Goal: Information Seeking & Learning: Learn about a topic

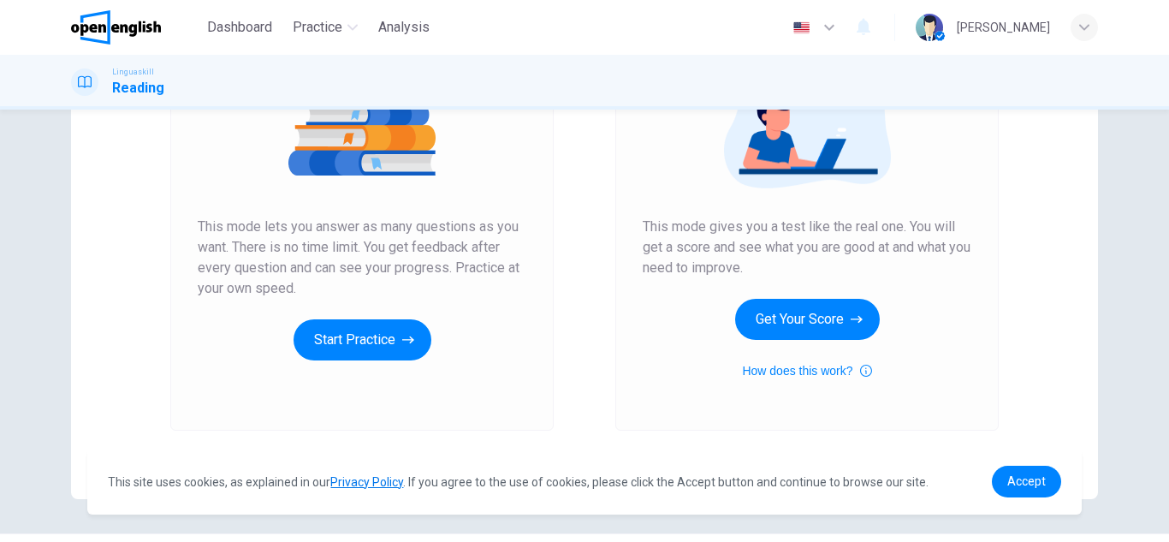
scroll to position [246, 0]
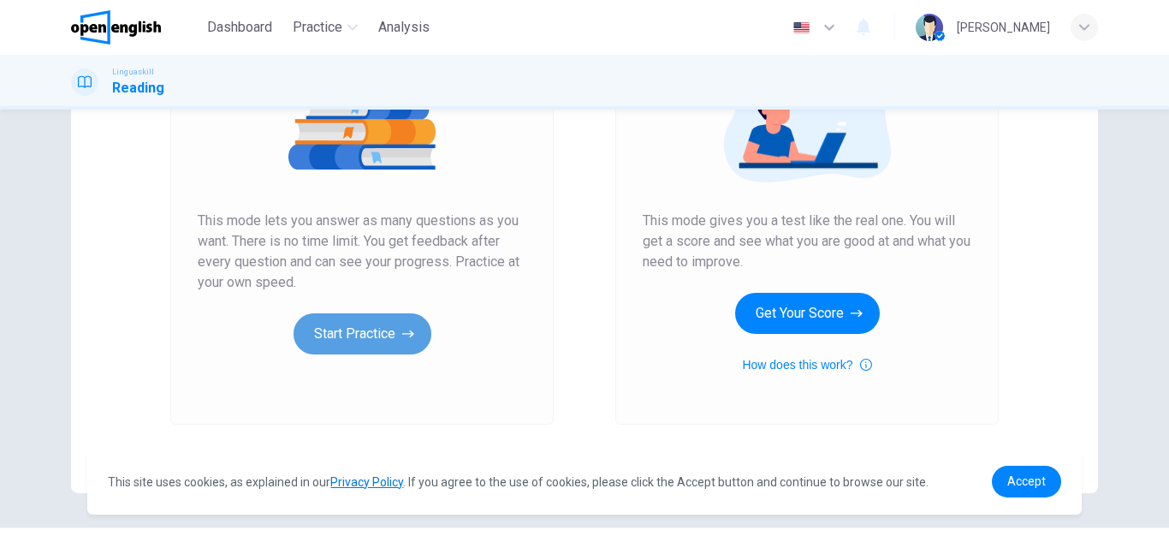
click at [378, 351] on button "Start Practice" at bounding box center [362, 333] width 138 height 41
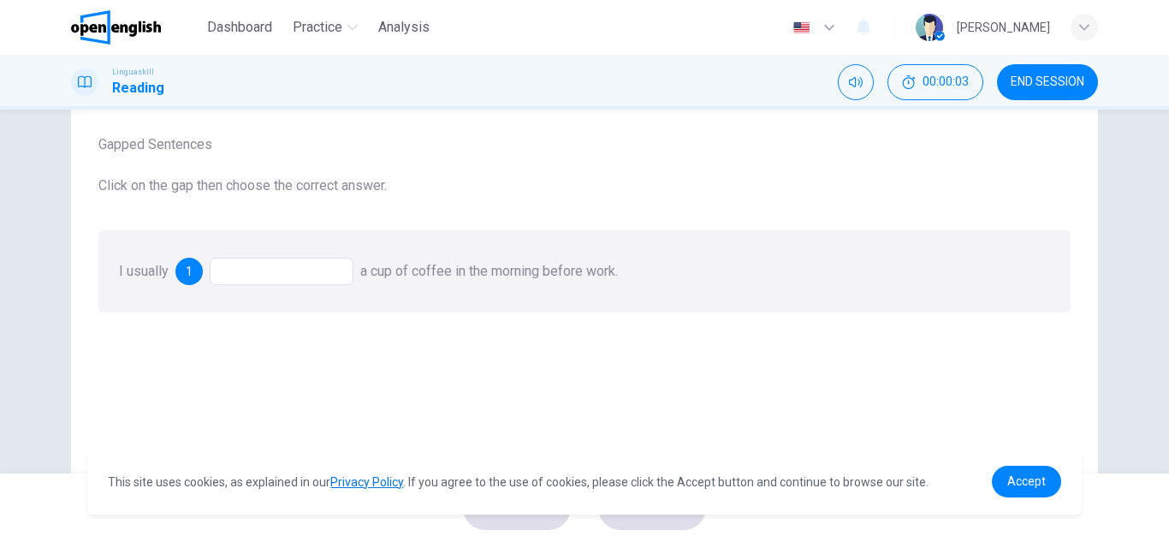
scroll to position [92, 0]
click at [188, 264] on span "1" at bounding box center [189, 270] width 7 height 12
click at [251, 264] on div at bounding box center [282, 270] width 144 height 27
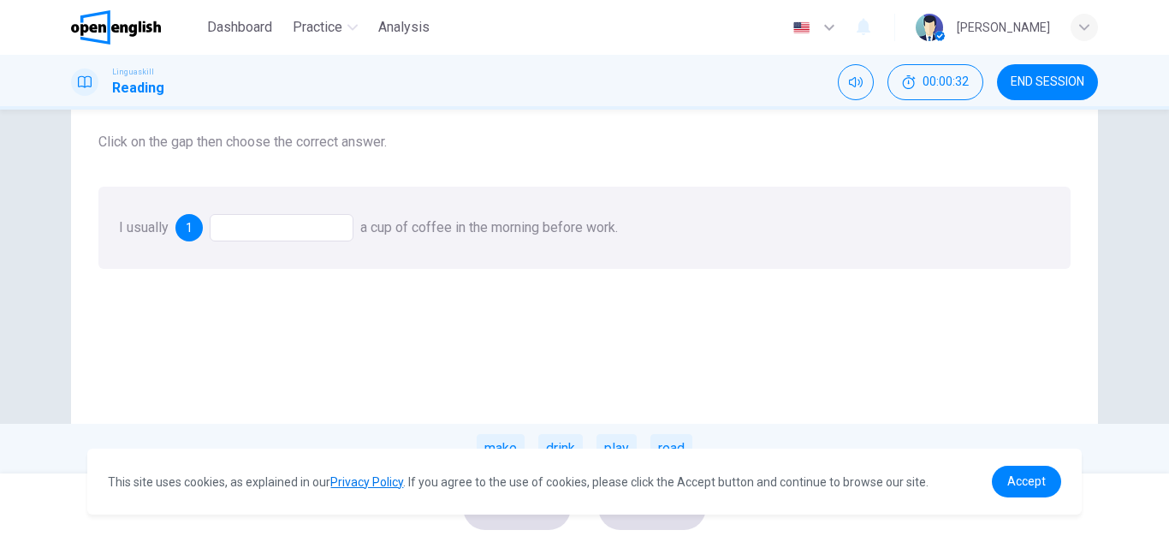
scroll to position [134, 0]
click at [1011, 484] on span "Accept" at bounding box center [1026, 481] width 38 height 14
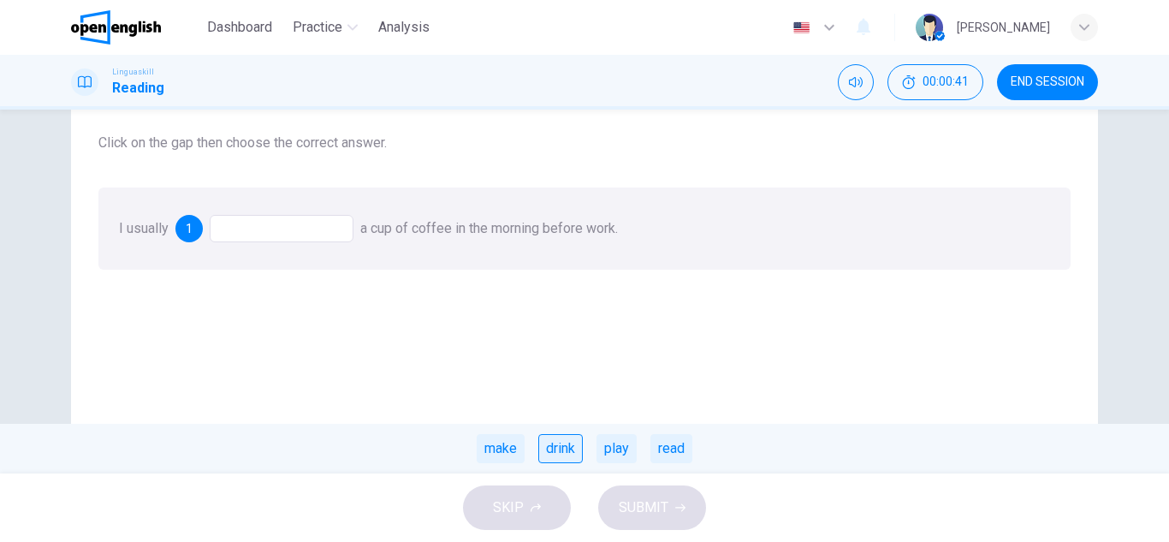
click at [553, 437] on div "drink" at bounding box center [560, 448] width 44 height 29
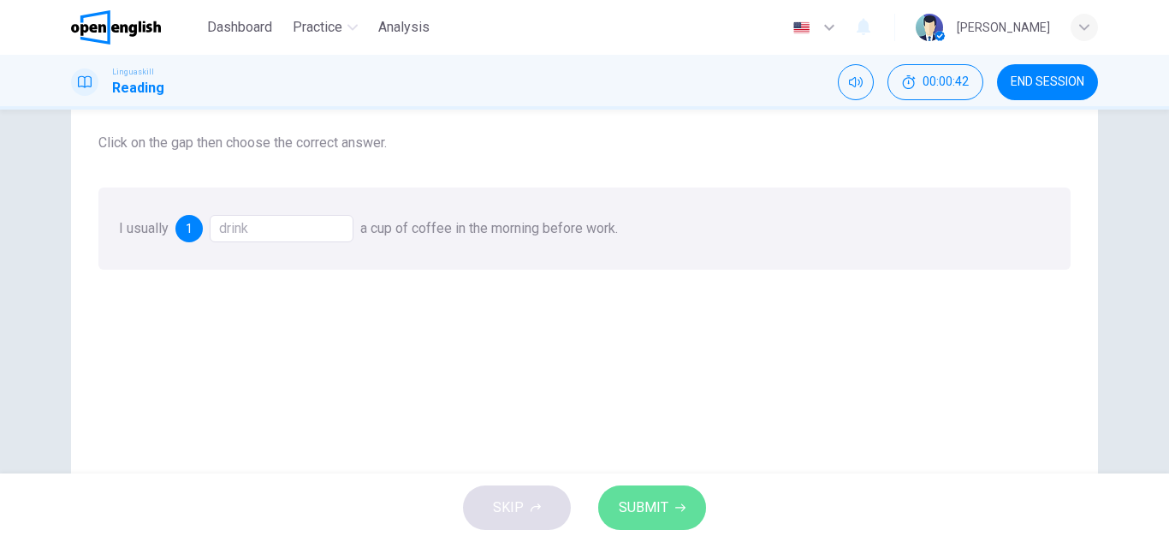
click at [640, 503] on span "SUBMIT" at bounding box center [644, 507] width 50 height 24
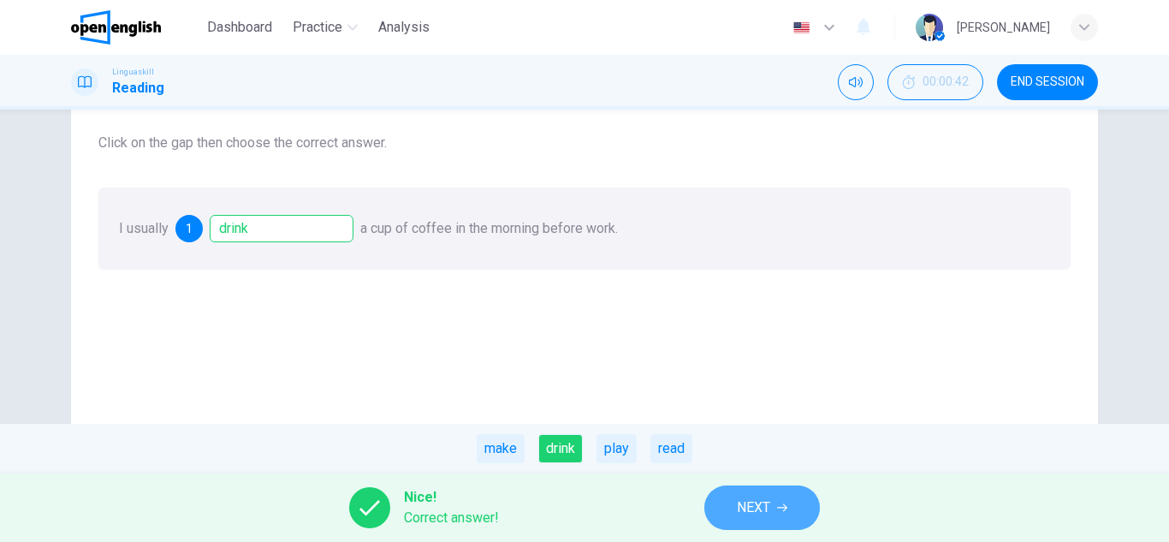
click at [753, 505] on span "NEXT" at bounding box center [753, 507] width 33 height 24
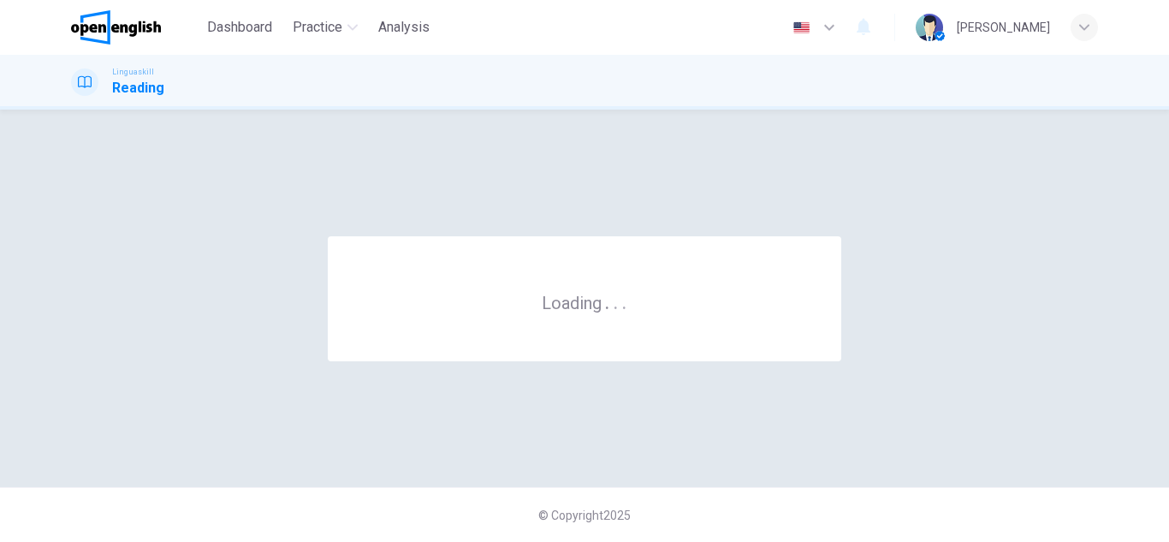
scroll to position [0, 0]
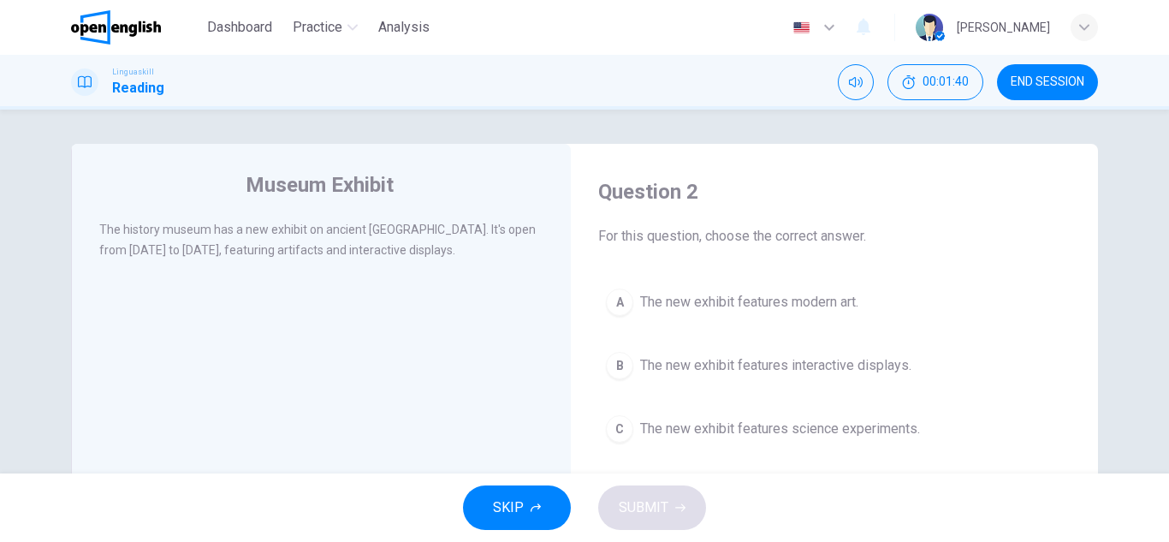
drag, startPoint x: 403, startPoint y: 185, endPoint x: 262, endPoint y: 178, distance: 141.3
click at [262, 178] on div "Museum Exhibit" at bounding box center [332, 184] width 467 height 27
drag, startPoint x: 262, startPoint y: 178, endPoint x: 352, endPoint y: 171, distance: 90.9
click at [352, 171] on h4 "Museum Exhibit" at bounding box center [320, 184] width 148 height 27
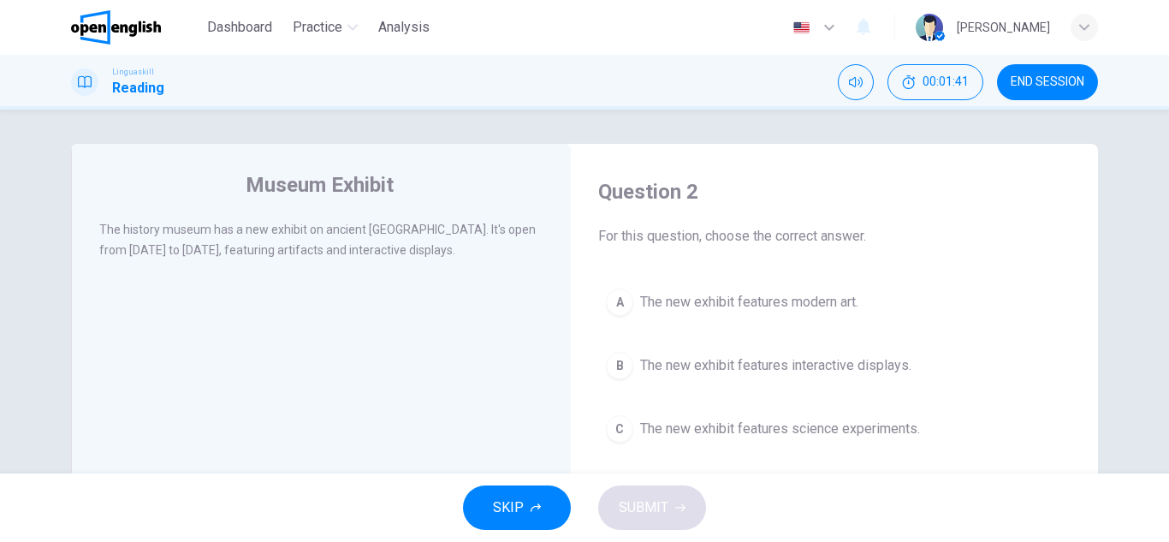
click at [352, 171] on h4 "Museum Exhibit" at bounding box center [320, 184] width 148 height 27
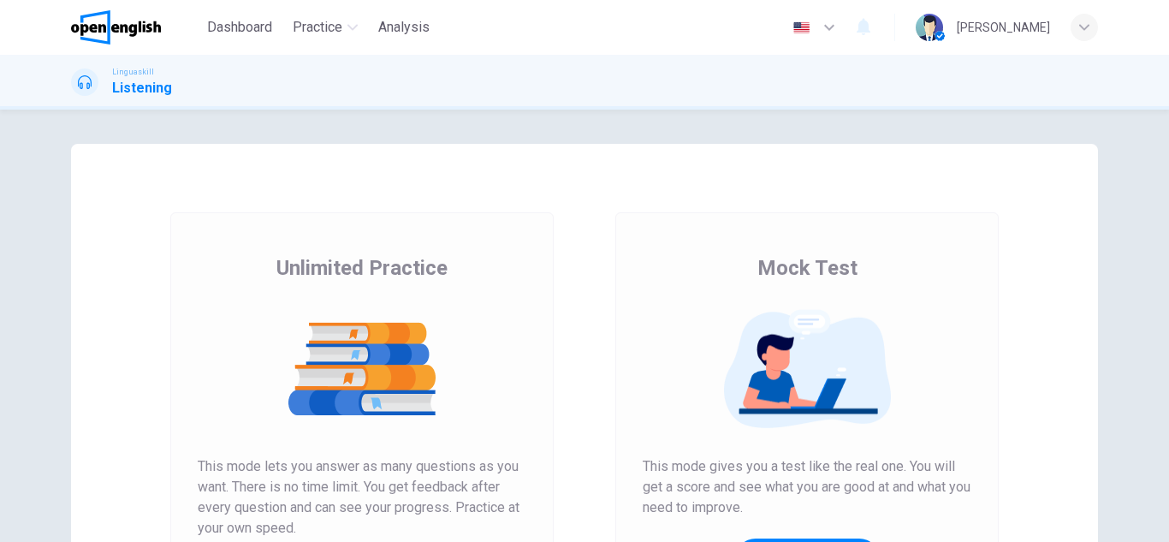
scroll to position [286, 0]
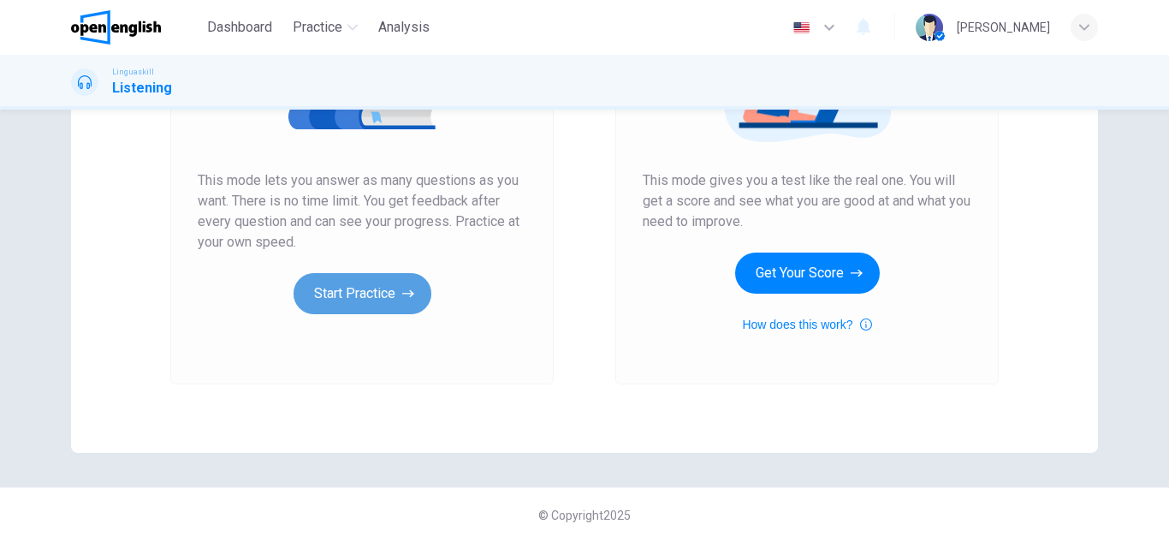
click at [361, 299] on button "Start Practice" at bounding box center [362, 293] width 138 height 41
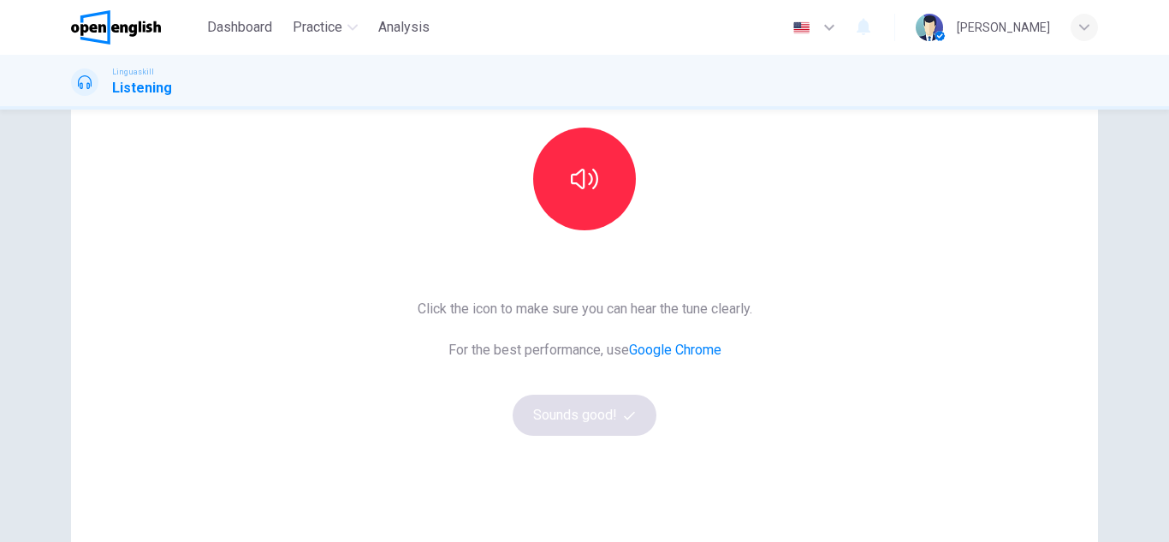
scroll to position [175, 0]
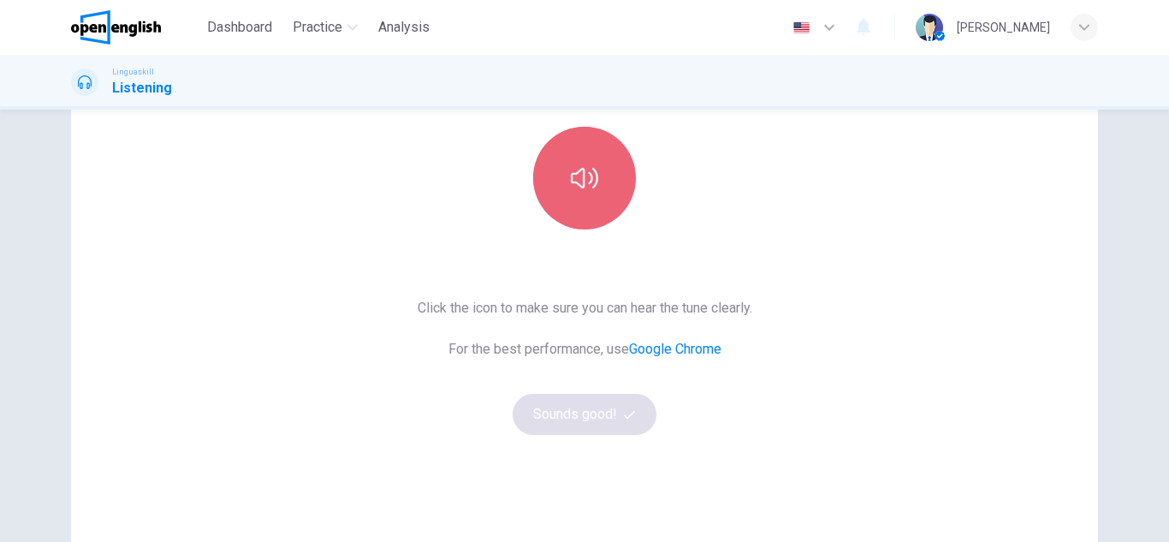
click at [583, 185] on icon "button" at bounding box center [584, 177] width 27 height 27
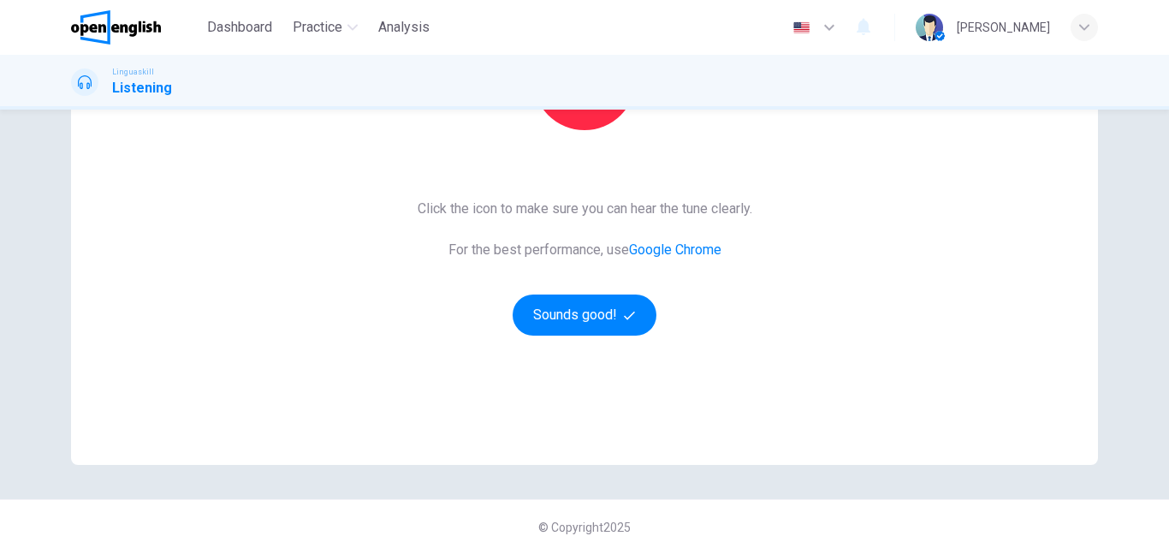
scroll to position [275, 0]
click at [607, 315] on button "Sounds good!" at bounding box center [584, 313] width 144 height 41
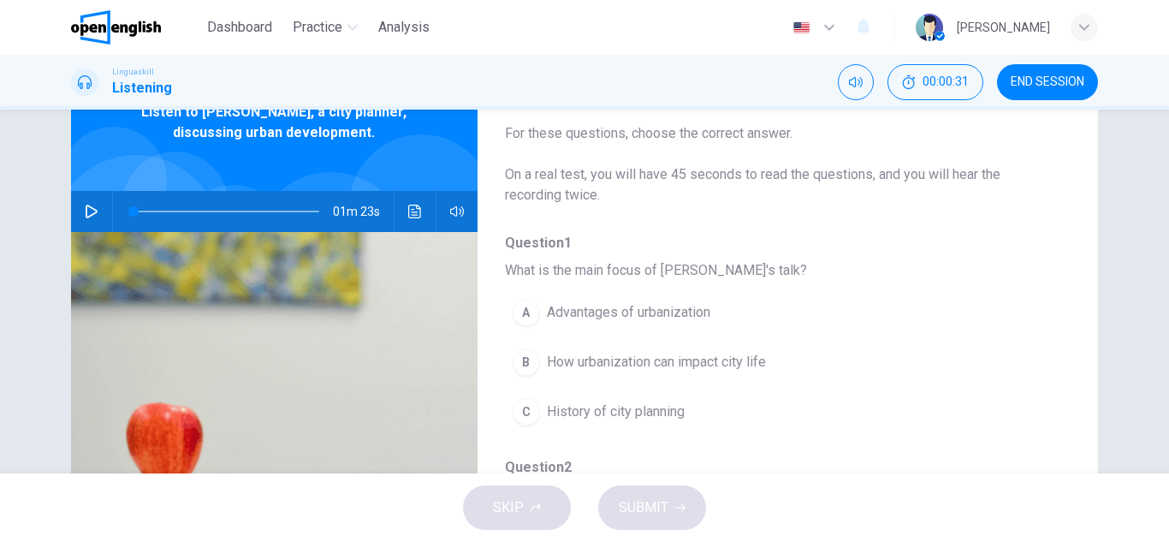
scroll to position [88, 0]
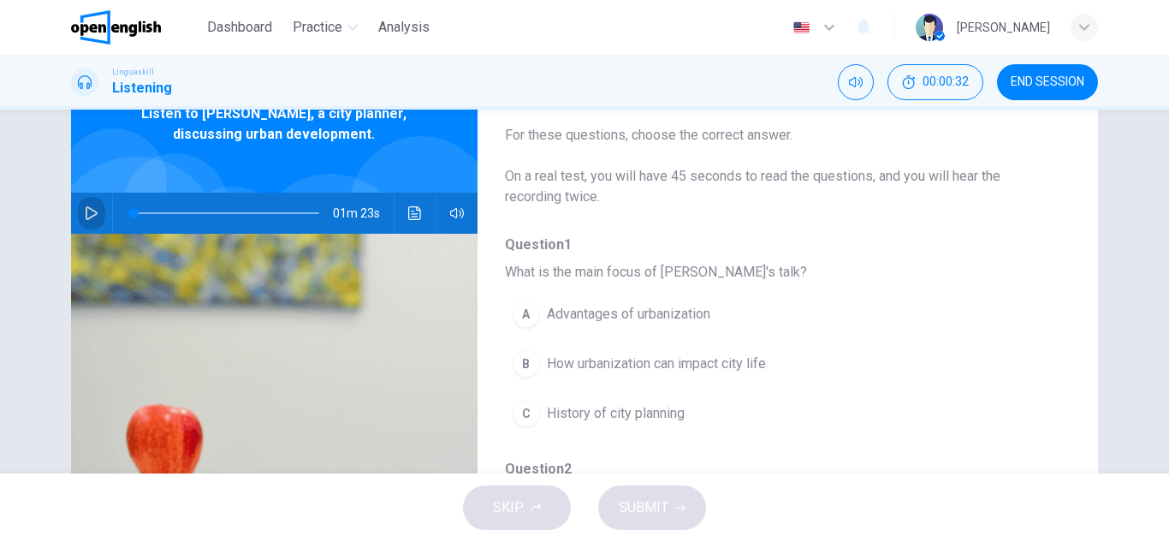
click at [96, 218] on button "button" at bounding box center [91, 212] width 27 height 41
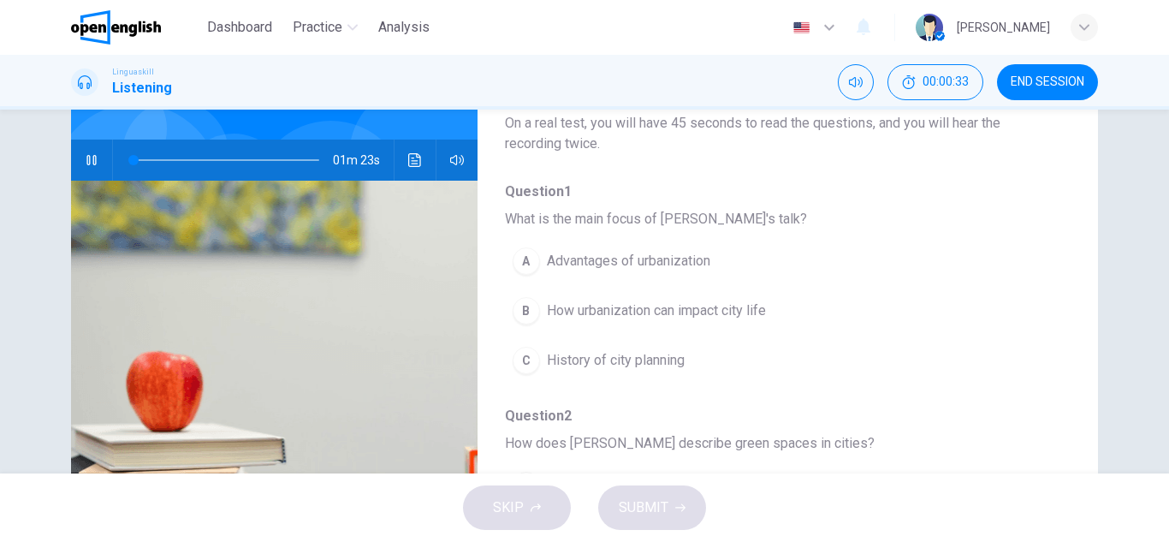
type input "*"
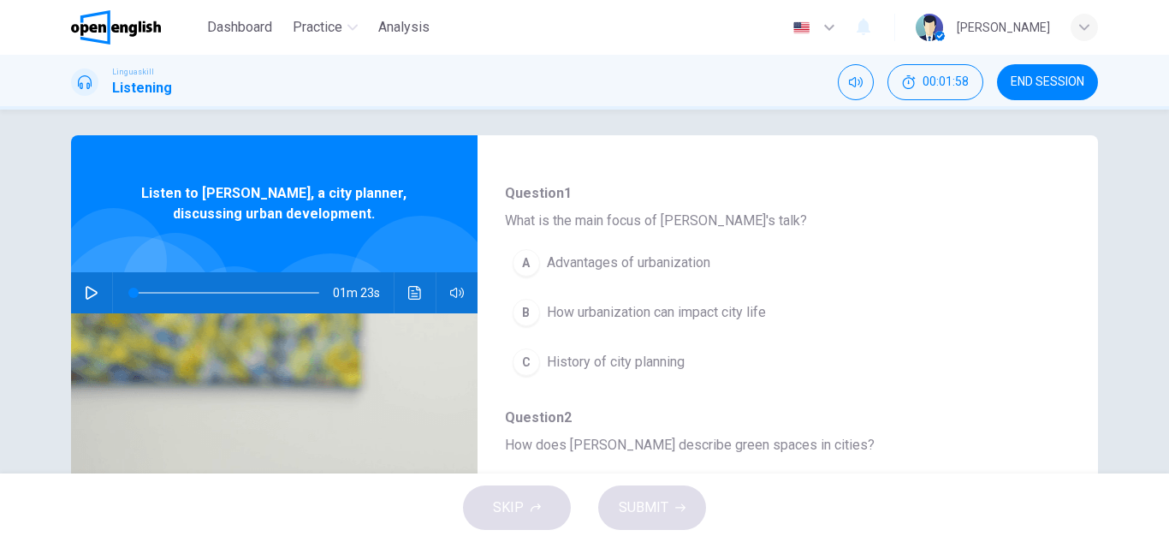
scroll to position [162, 0]
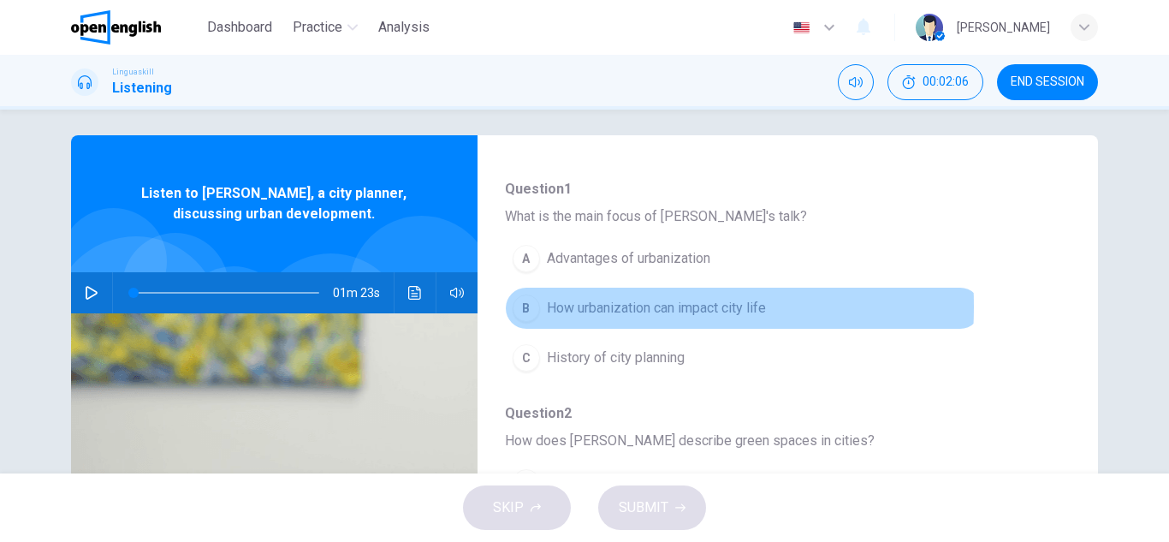
click at [549, 306] on span "How urbanization can impact city life" at bounding box center [656, 308] width 219 height 21
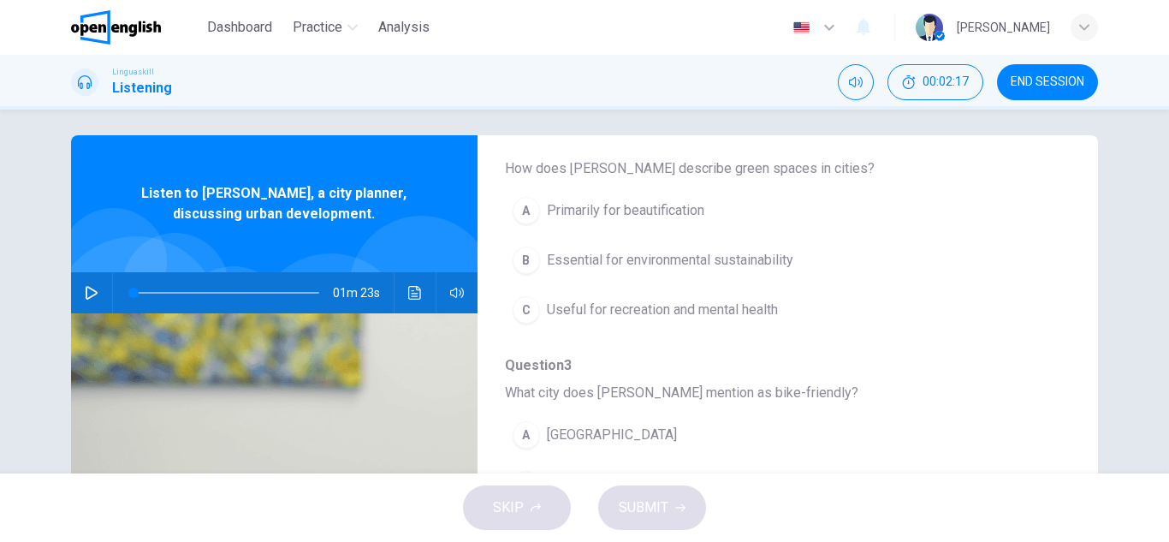
scroll to position [435, 0]
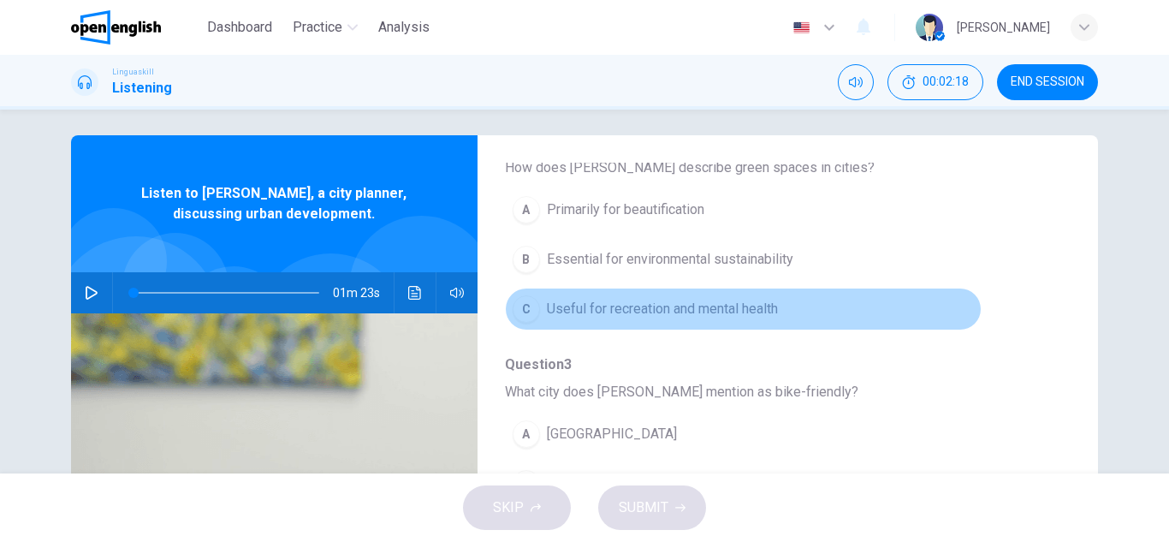
click at [767, 305] on span "Useful for recreation and mental health" at bounding box center [662, 309] width 231 height 21
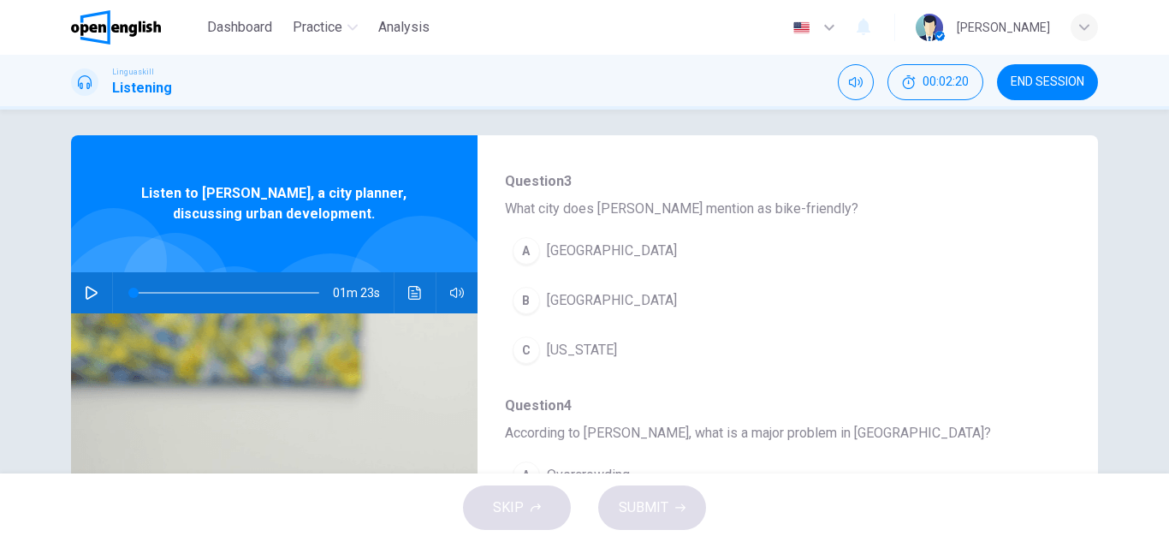
scroll to position [619, 0]
click at [92, 301] on button "button" at bounding box center [91, 292] width 27 height 41
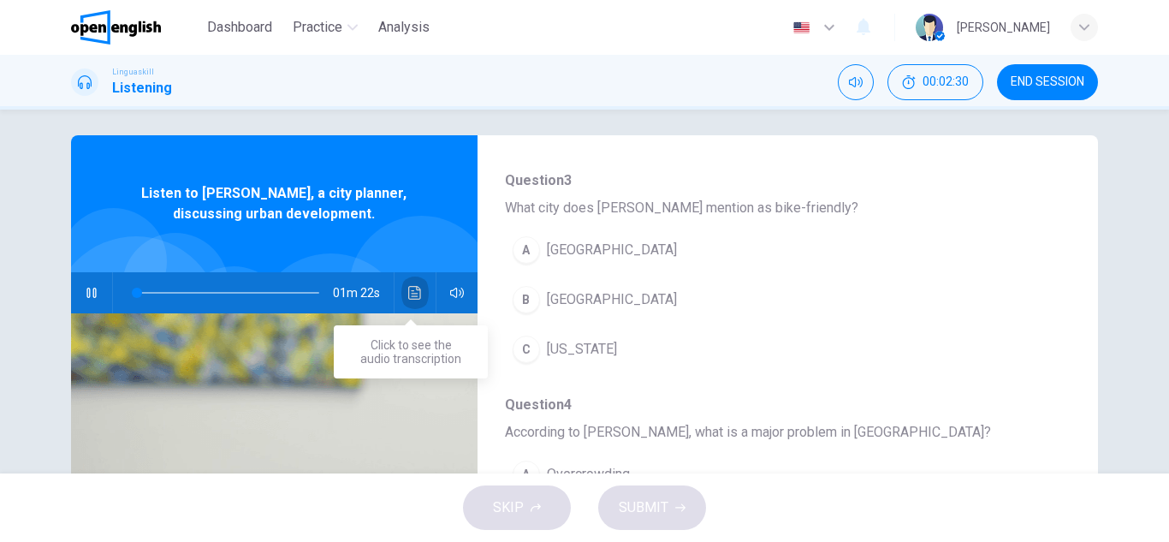
click at [416, 309] on button "Click to see the audio transcription" at bounding box center [414, 292] width 27 height 41
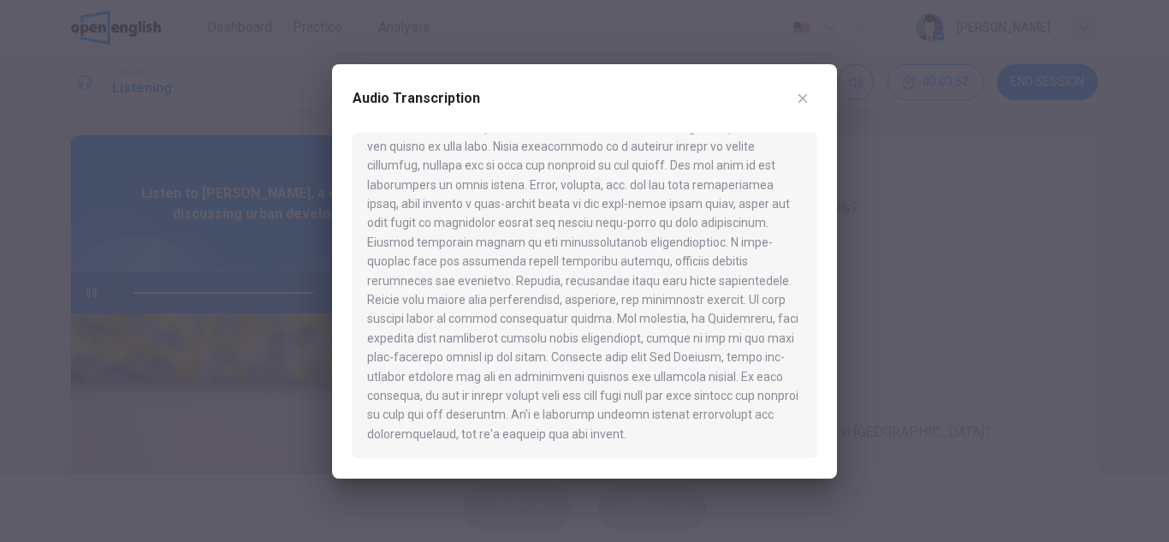
scroll to position [29, 0]
type input "*"
click at [804, 103] on icon "button" at bounding box center [803, 99] width 14 height 14
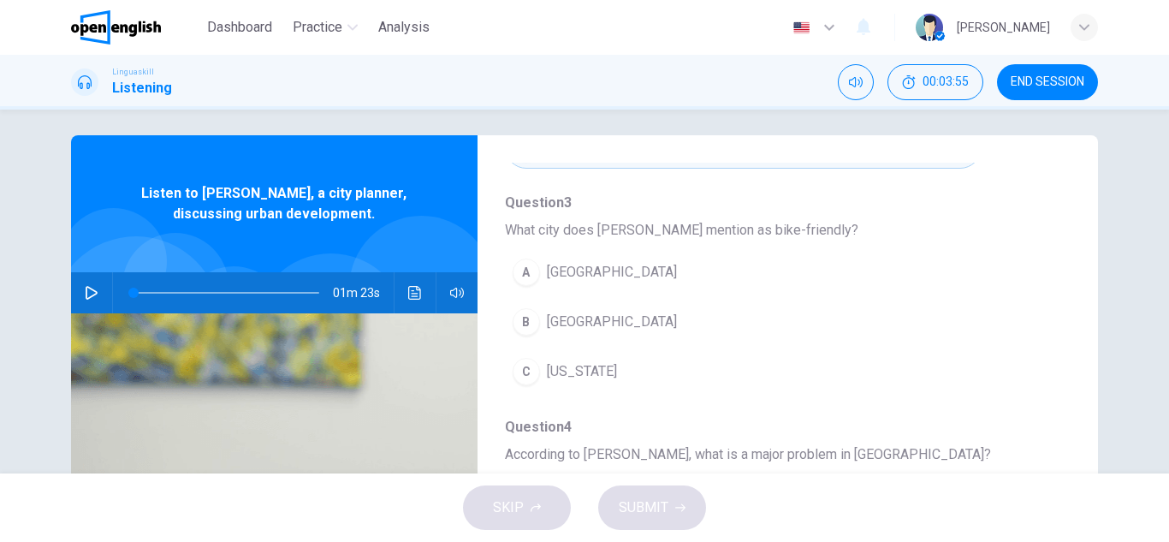
scroll to position [595, 0]
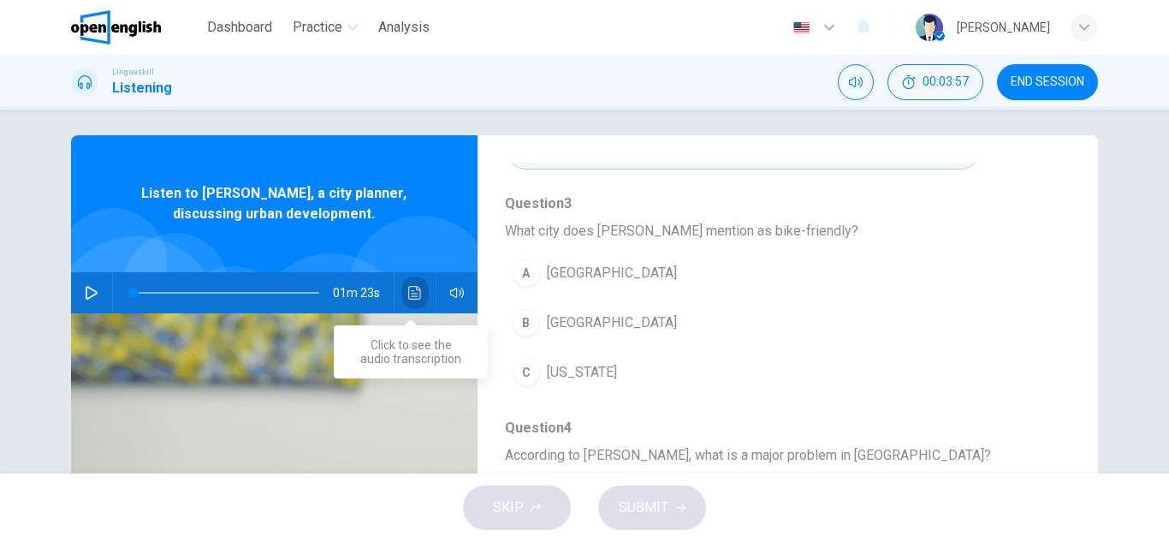
click at [408, 295] on icon "Click to see the audio transcription" at bounding box center [414, 293] width 13 height 14
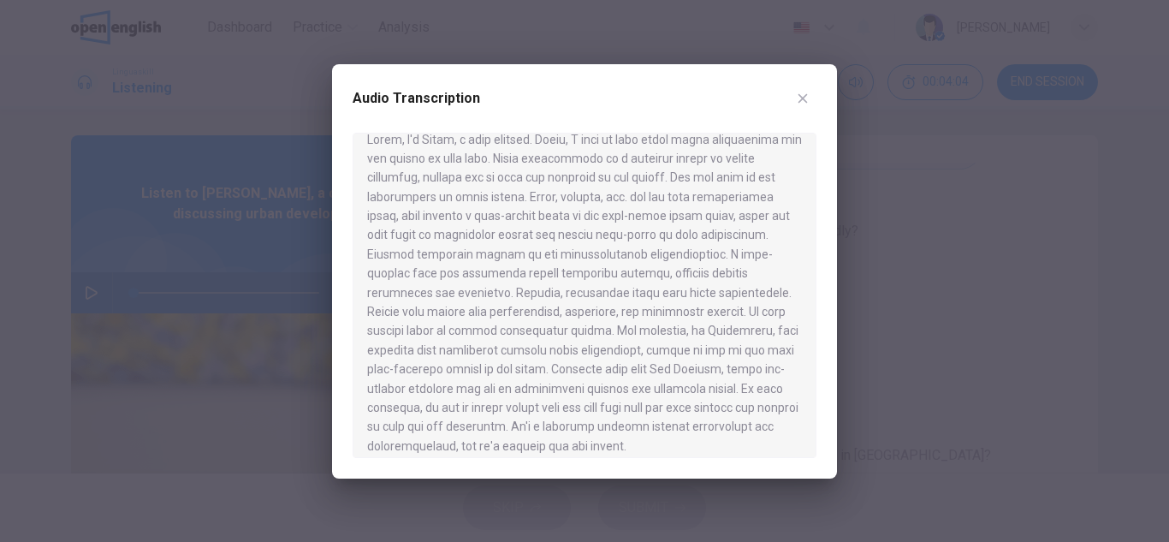
scroll to position [18, 0]
click at [797, 92] on icon "button" at bounding box center [803, 99] width 14 height 14
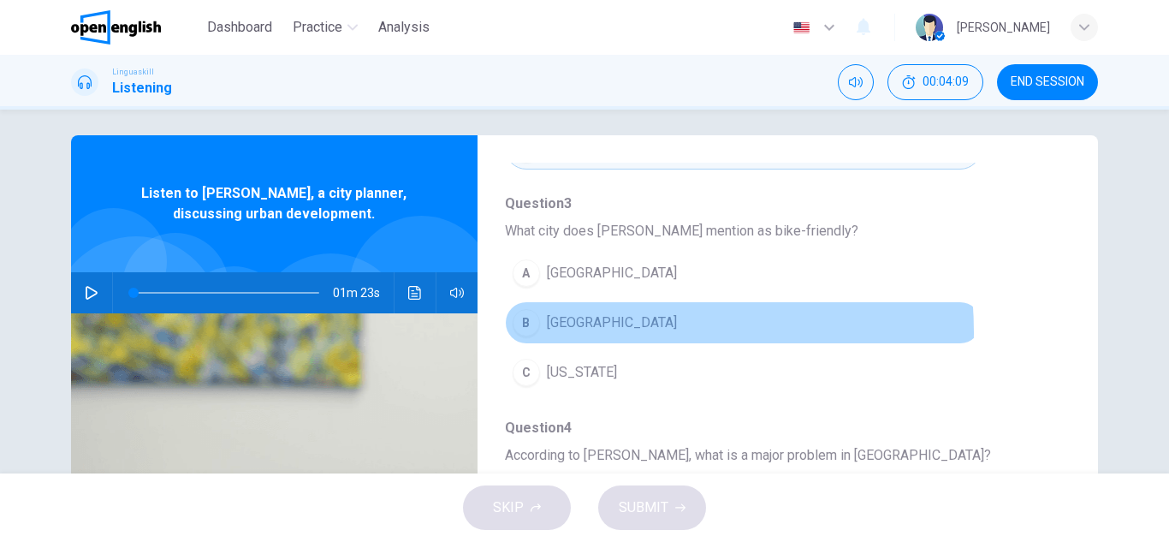
click at [584, 332] on span "[GEOGRAPHIC_DATA]" at bounding box center [612, 322] width 130 height 21
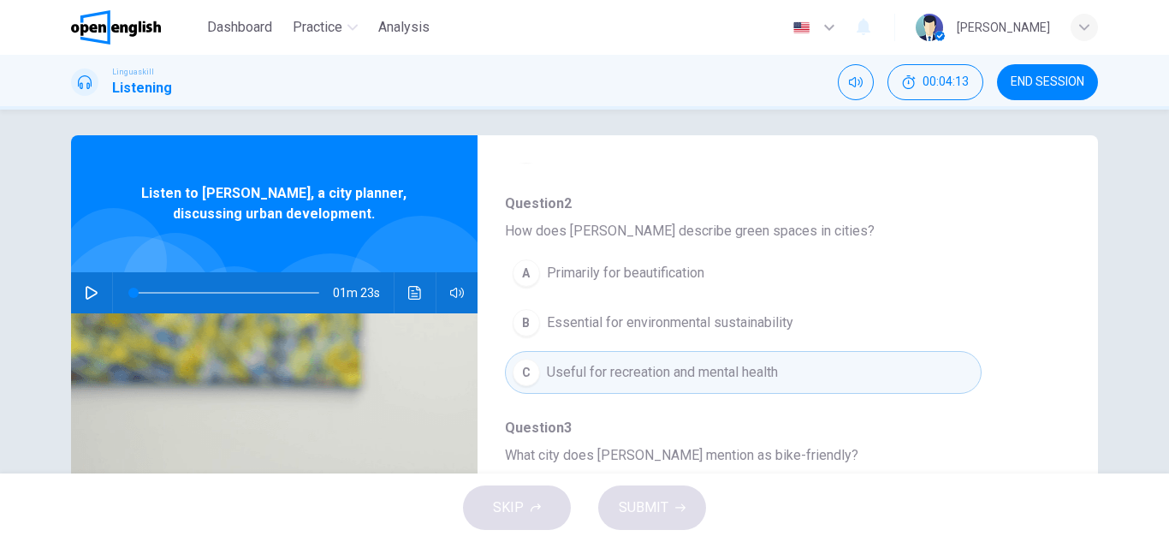
scroll to position [365, 0]
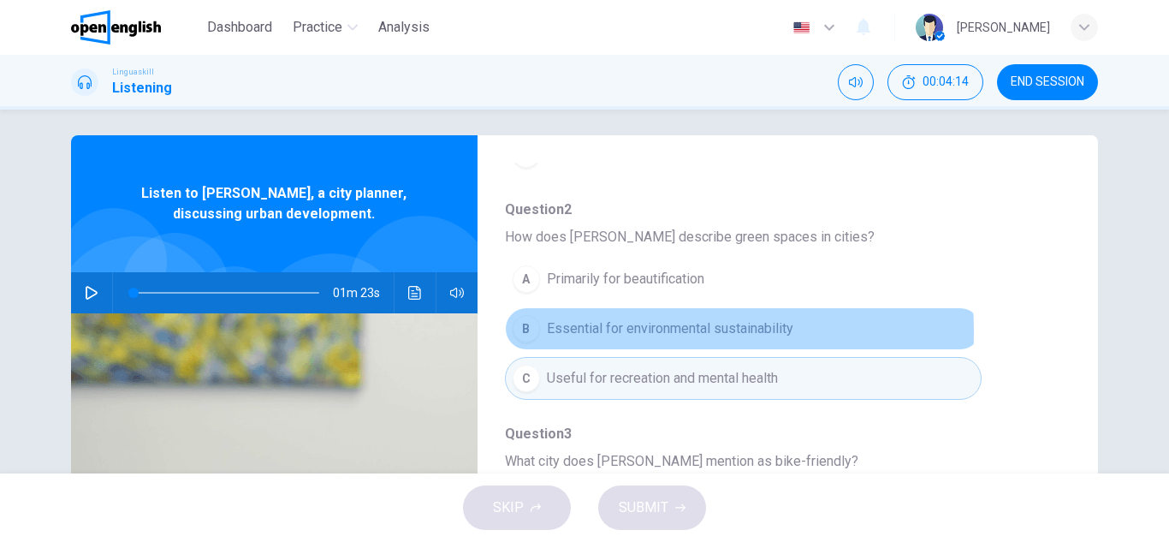
click at [584, 332] on span "Essential for environmental sustainability" at bounding box center [670, 328] width 246 height 21
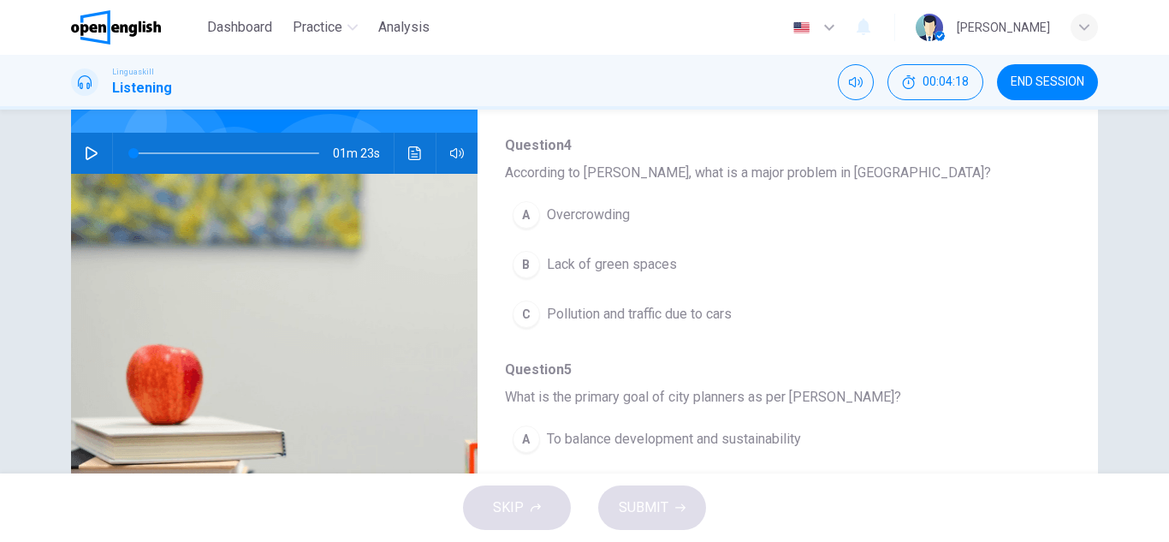
scroll to position [150, 0]
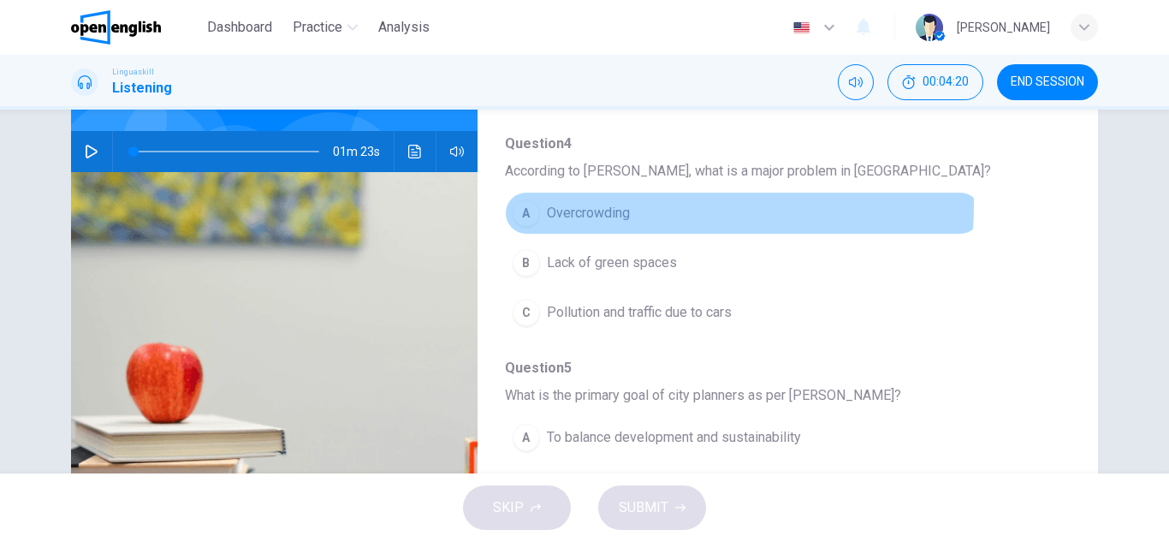
click at [603, 204] on span "Overcrowding" at bounding box center [588, 213] width 83 height 21
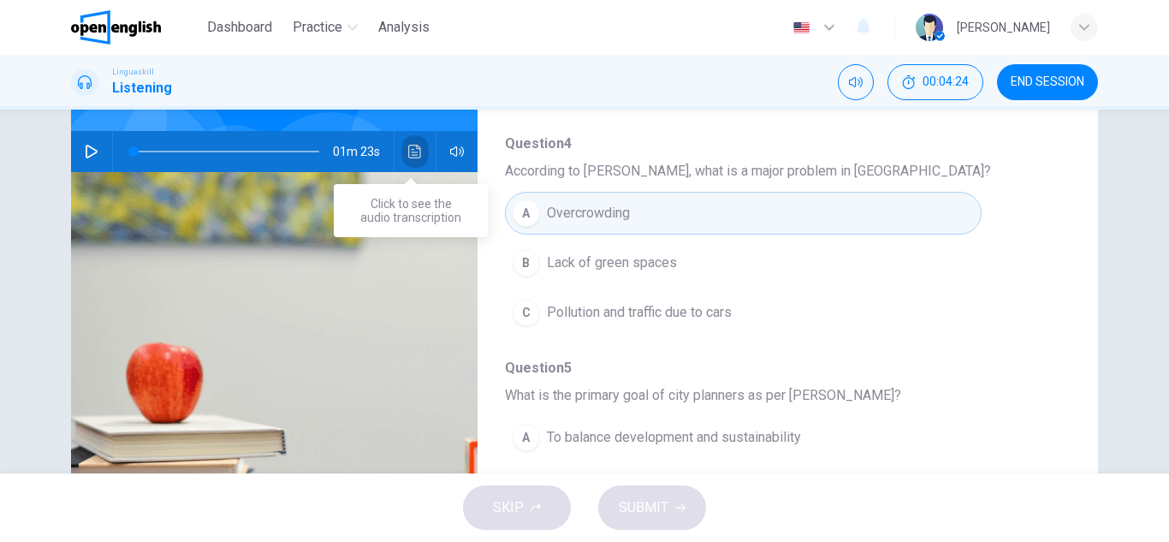
click at [420, 148] on button "Click to see the audio transcription" at bounding box center [414, 151] width 27 height 41
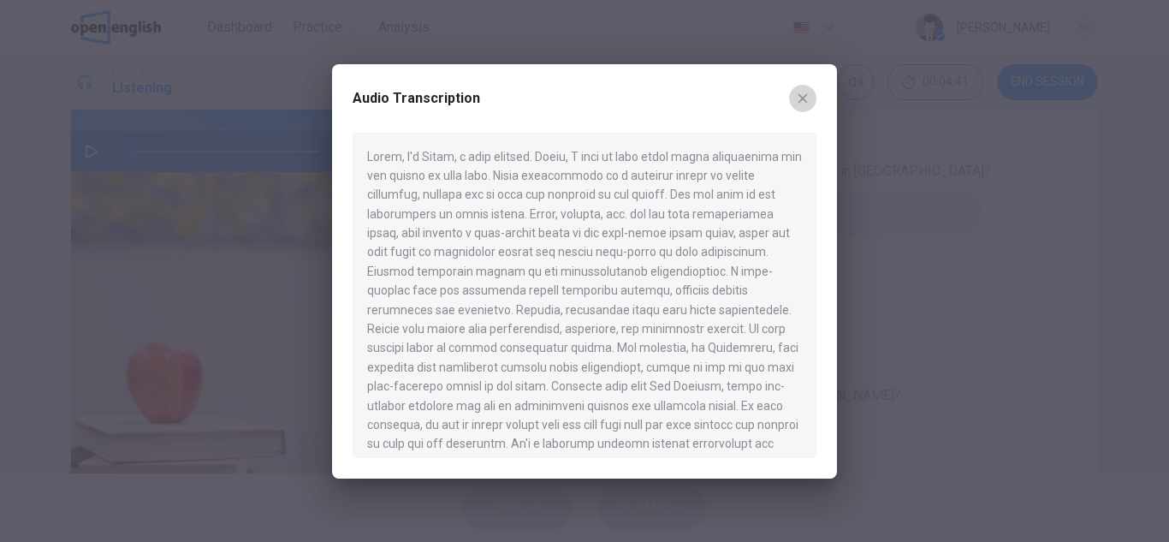
click at [798, 98] on icon "button" at bounding box center [803, 99] width 14 height 14
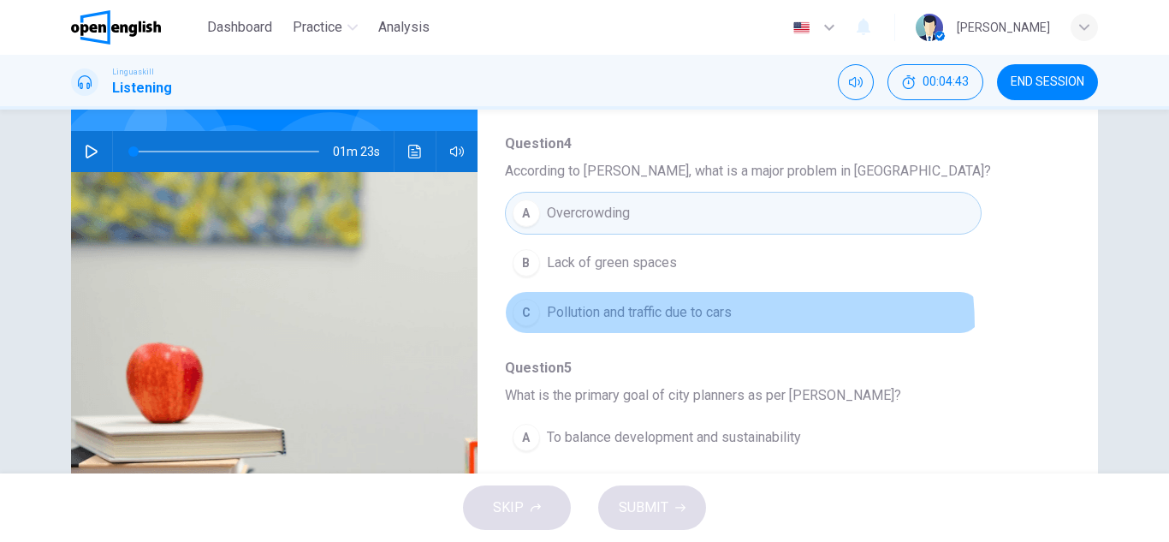
click at [671, 326] on button "C Pollution and traffic due to cars" at bounding box center [743, 312] width 477 height 43
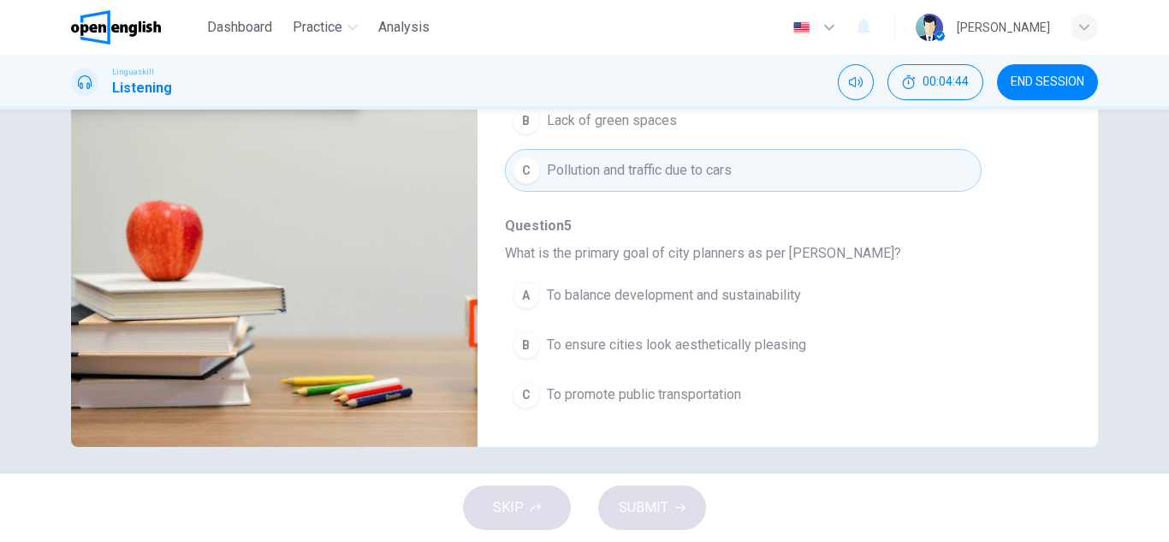
scroll to position [299, 0]
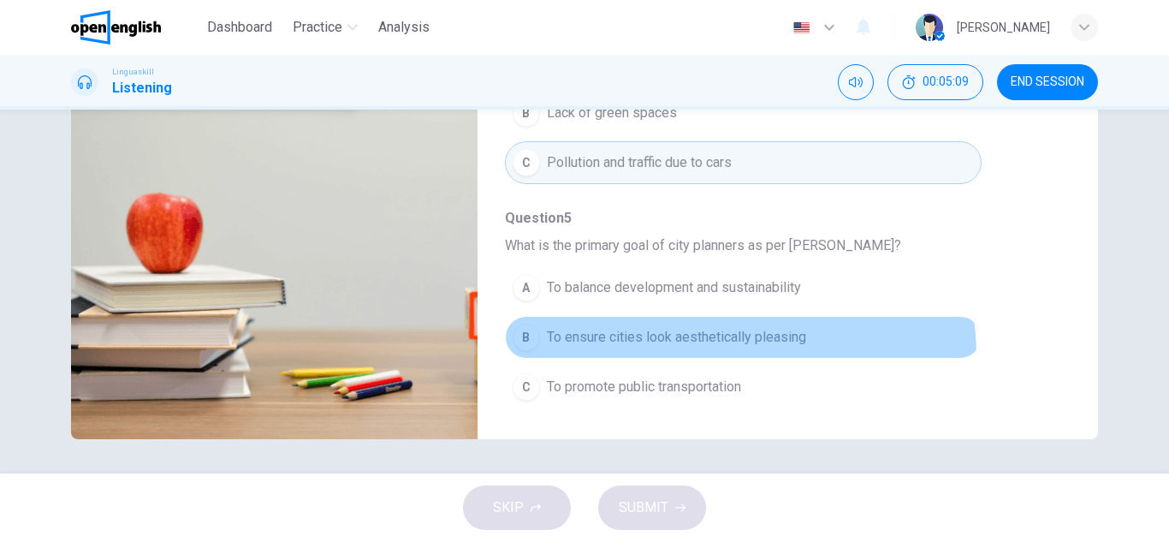
click at [710, 356] on button "B To ensure cities look aesthetically pleasing" at bounding box center [743, 337] width 477 height 43
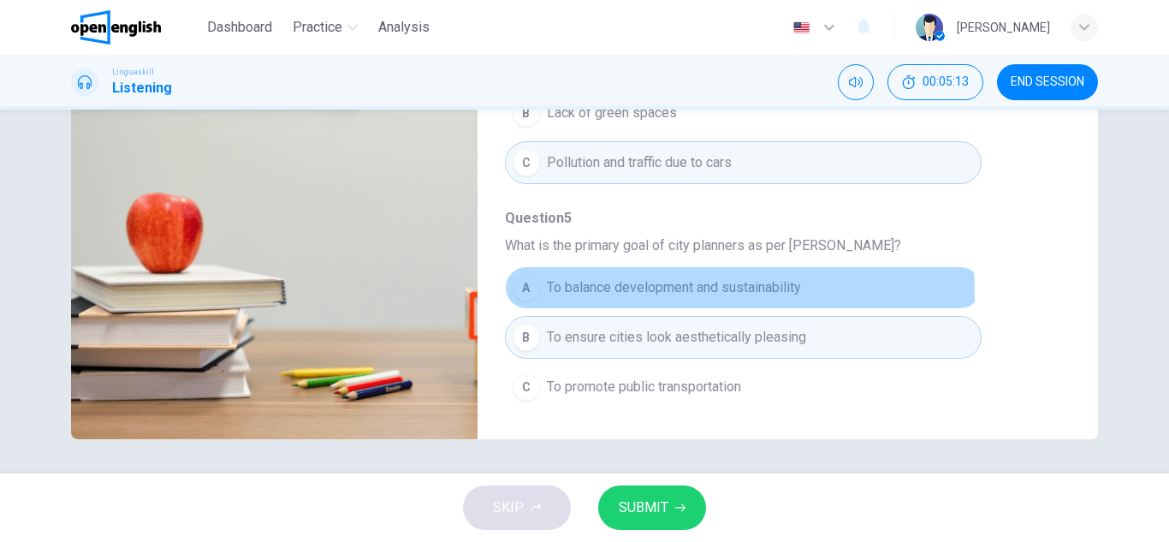
click at [708, 293] on span "To balance development and sustainability" at bounding box center [674, 287] width 254 height 21
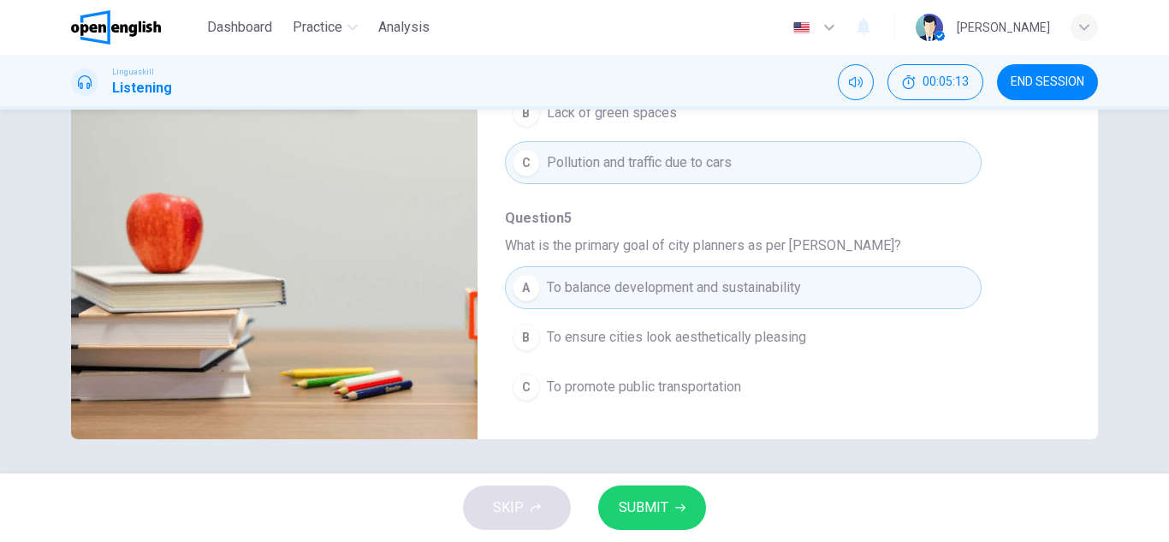
click at [650, 508] on span "SUBMIT" at bounding box center [644, 507] width 50 height 24
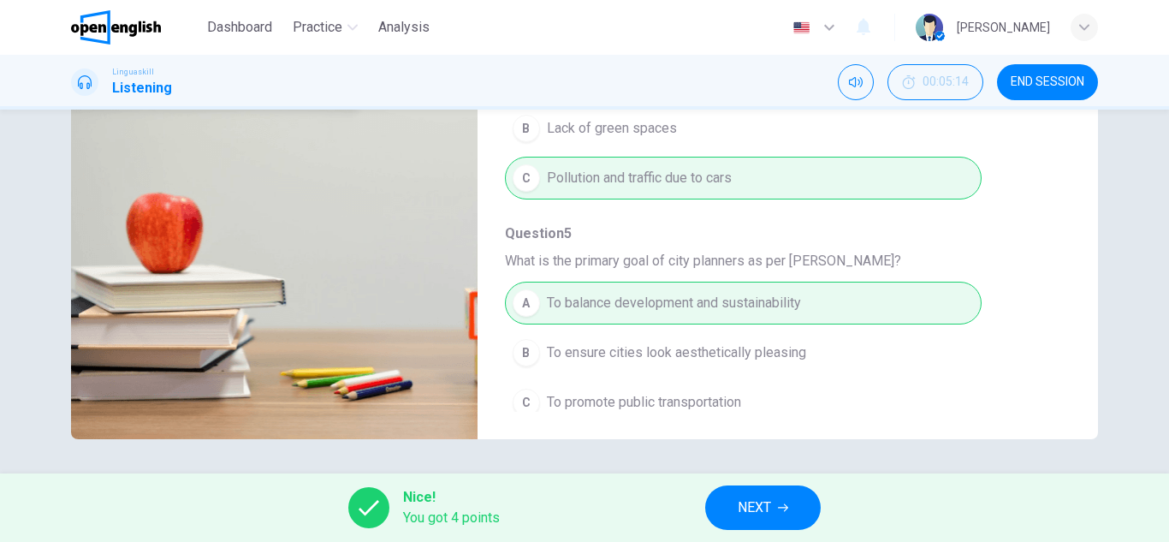
scroll to position [738, 0]
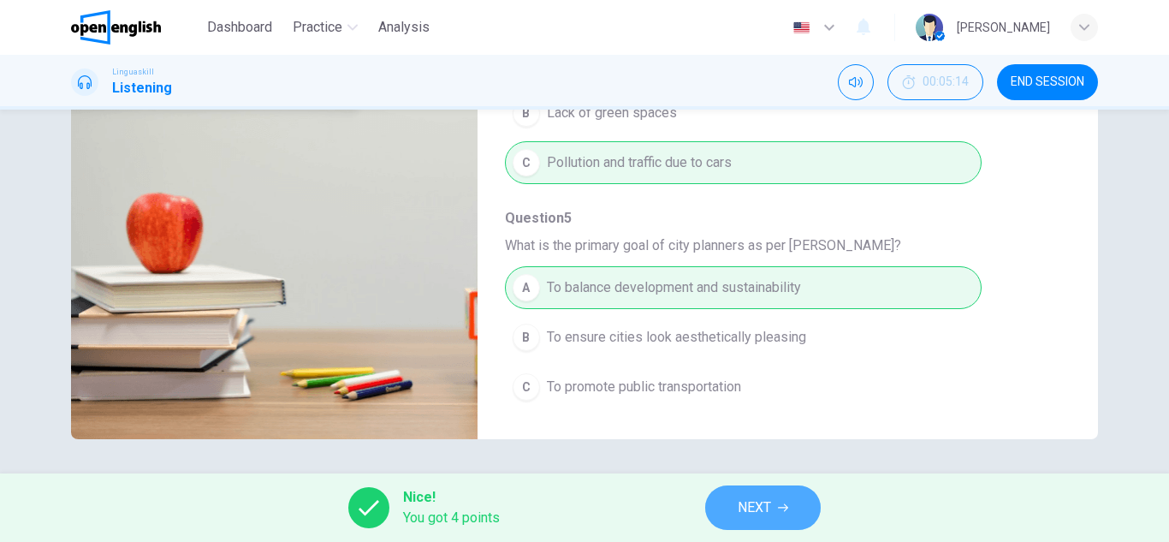
click at [741, 518] on span "NEXT" at bounding box center [753, 507] width 33 height 24
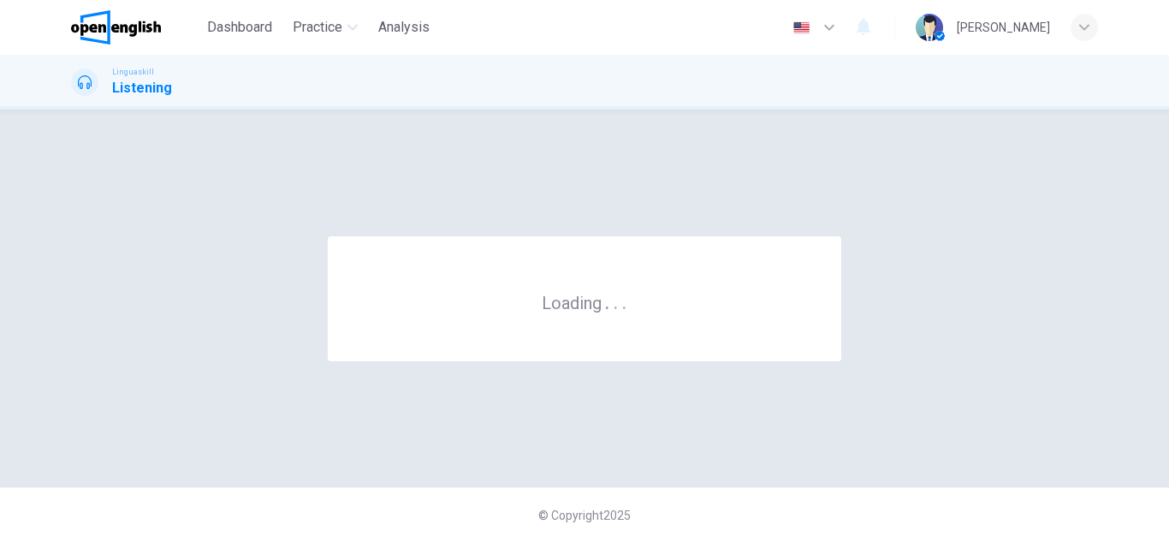
scroll to position [0, 0]
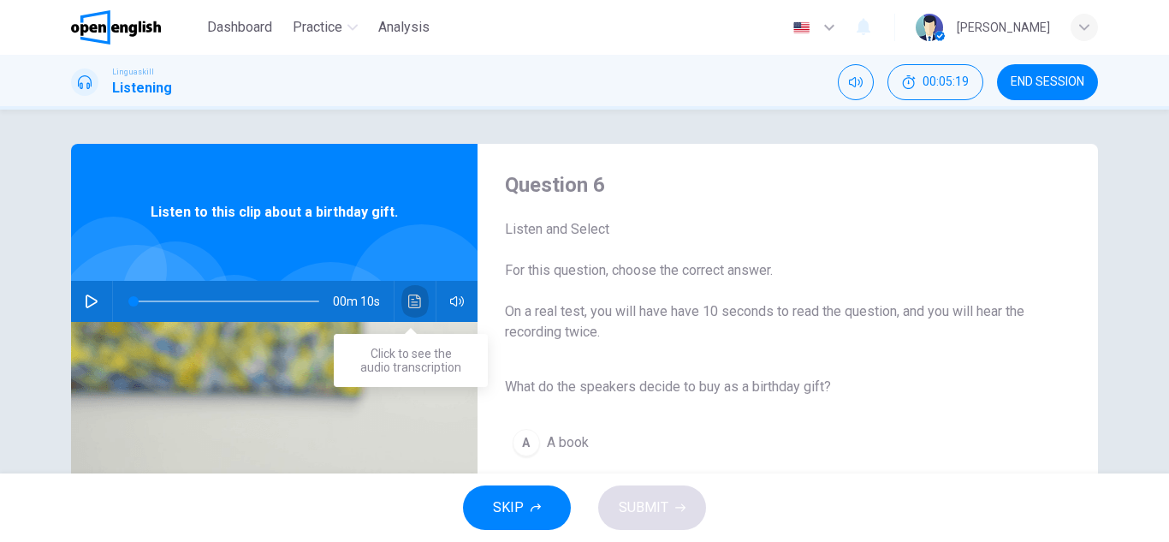
click at [401, 299] on button "Click to see the audio transcription" at bounding box center [414, 301] width 27 height 41
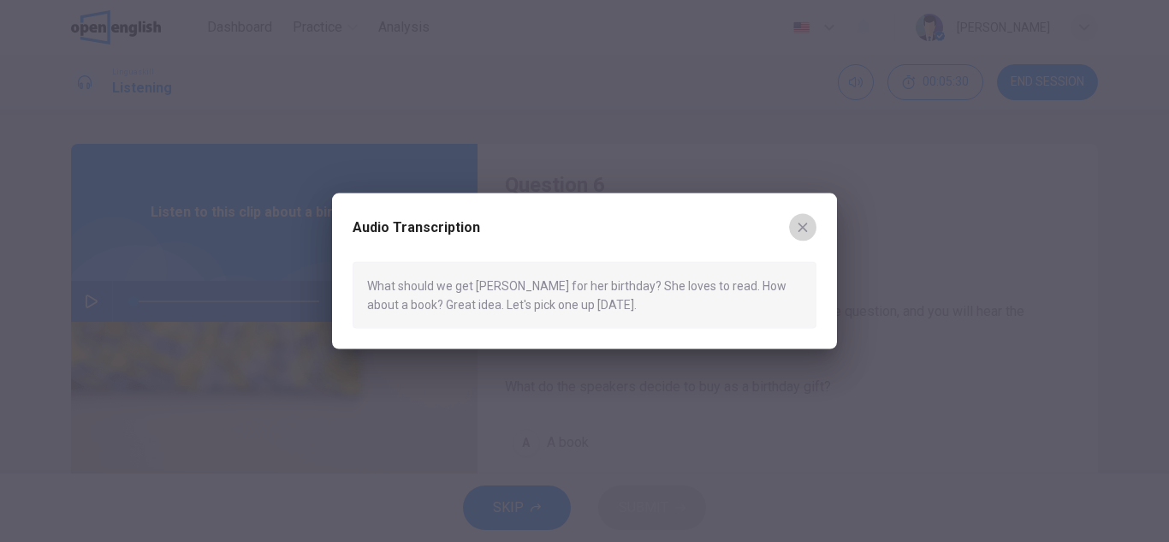
click at [798, 229] on icon "button" at bounding box center [803, 227] width 14 height 14
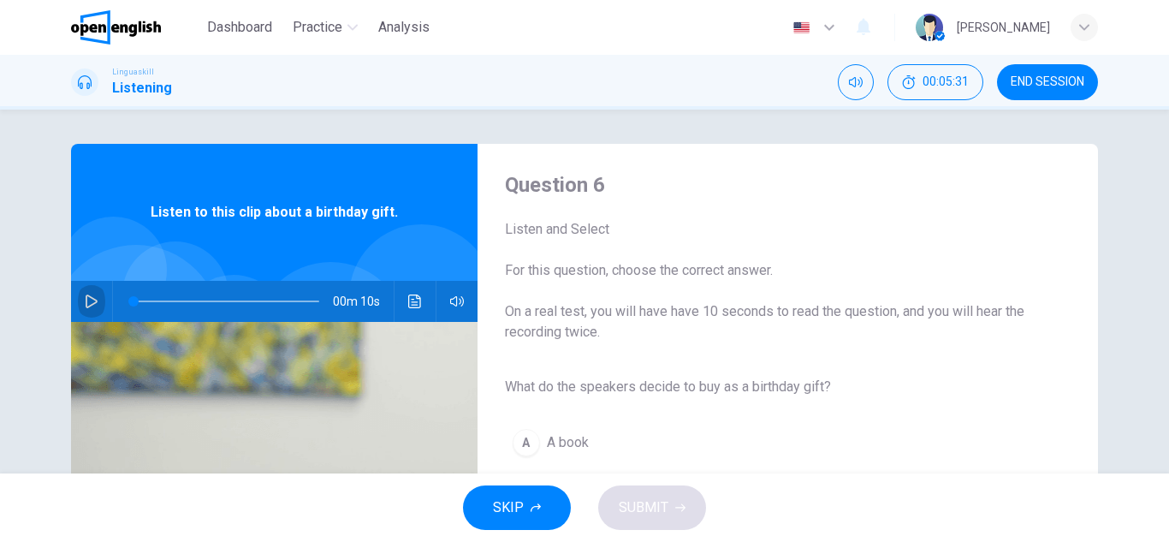
click at [78, 311] on button "button" at bounding box center [91, 301] width 27 height 41
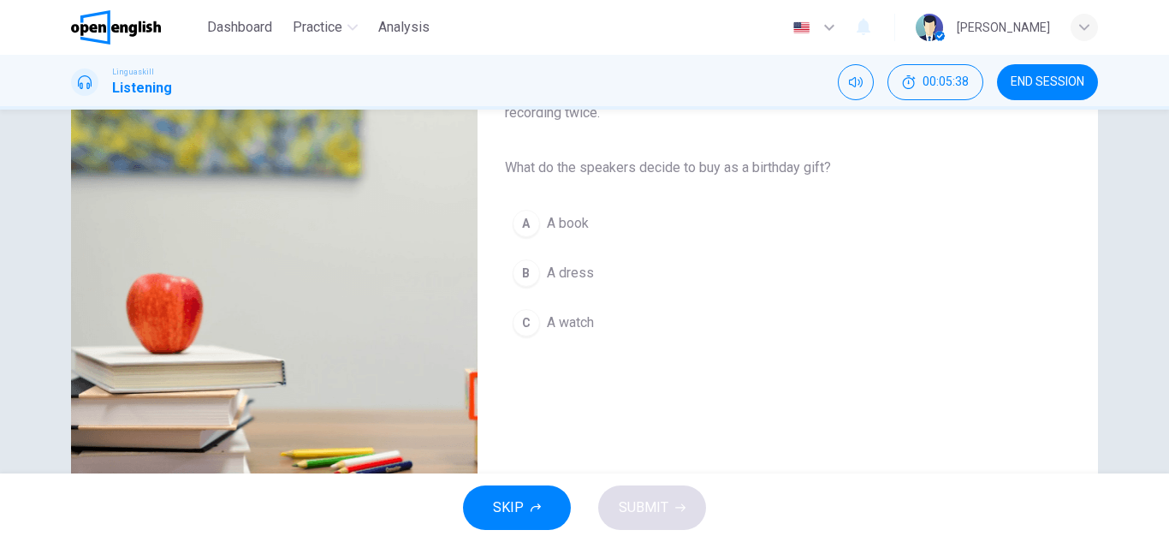
scroll to position [221, 0]
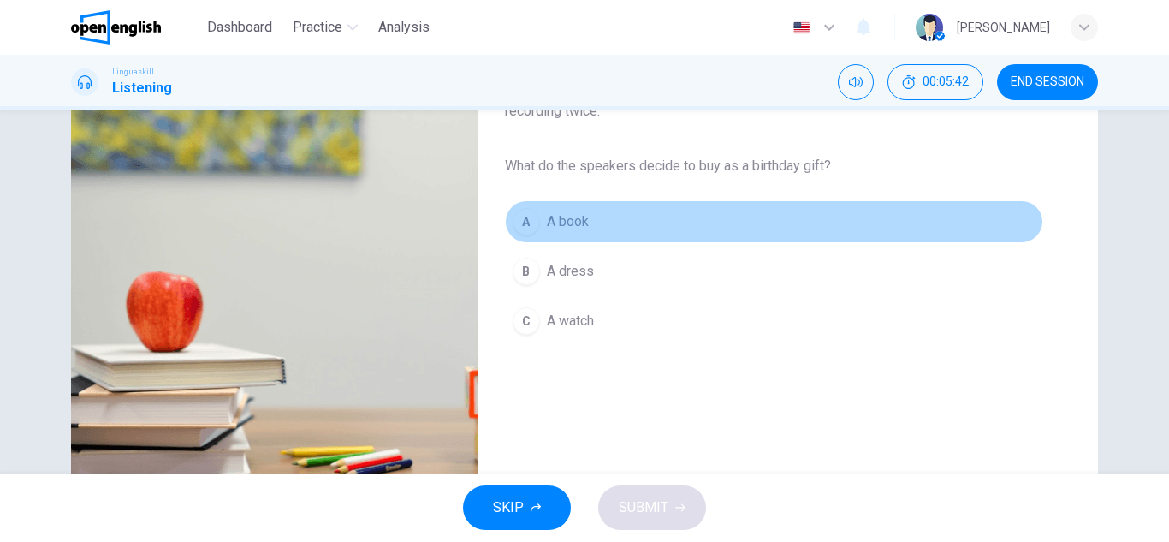
click at [525, 220] on div "A" at bounding box center [525, 221] width 27 height 27
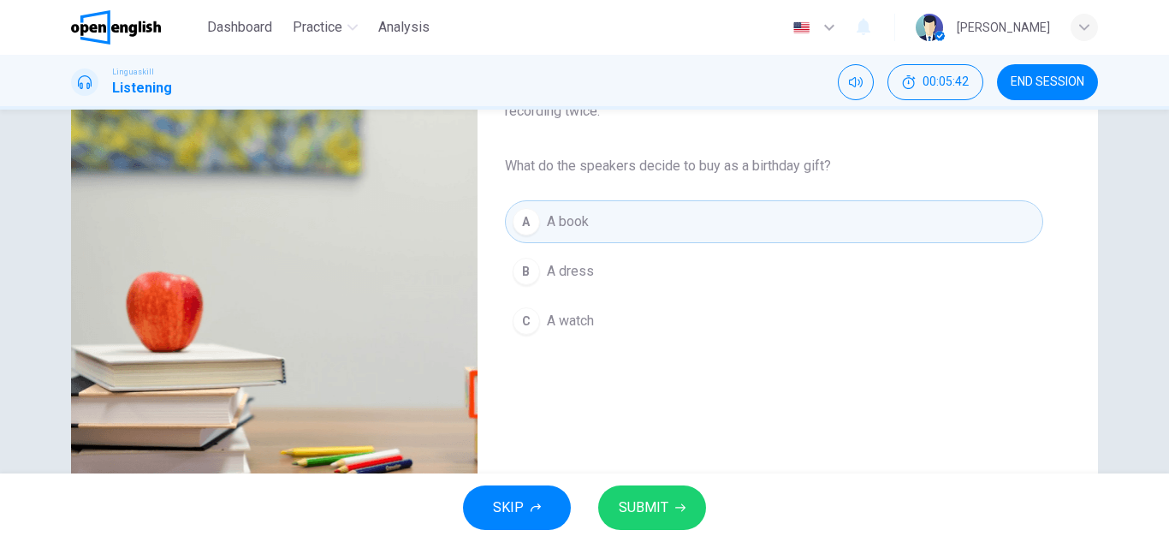
type input "*"
click at [637, 500] on span "SUBMIT" at bounding box center [644, 507] width 50 height 24
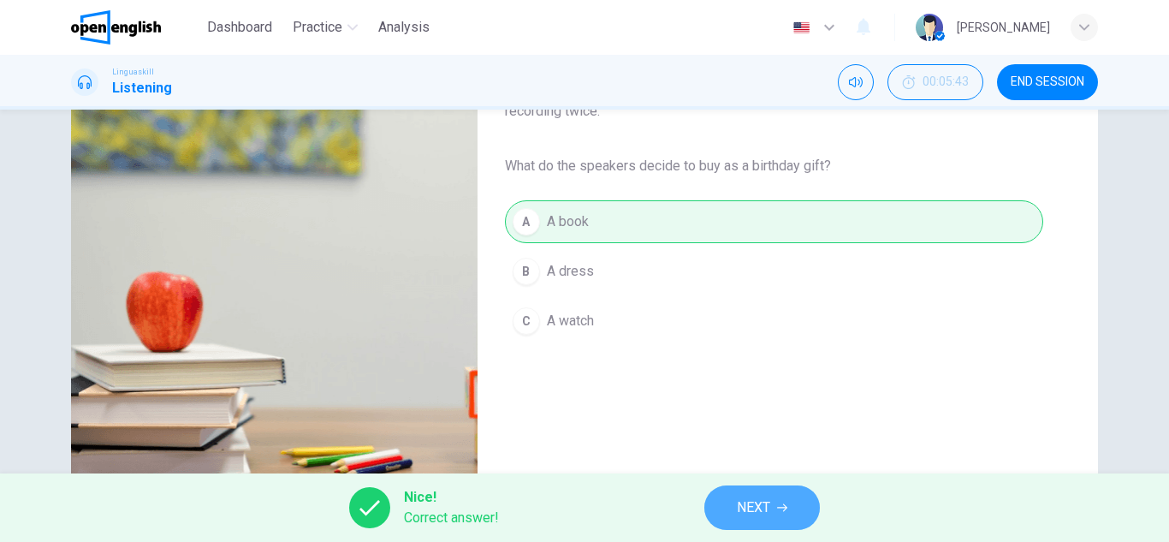
click at [758, 502] on span "NEXT" at bounding box center [753, 507] width 33 height 24
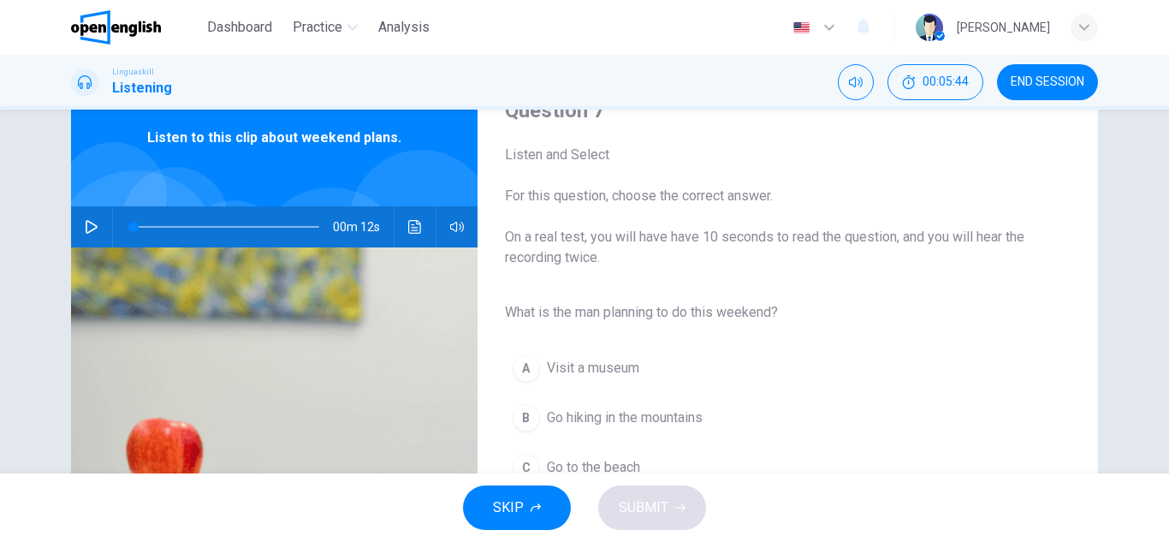
scroll to position [102, 0]
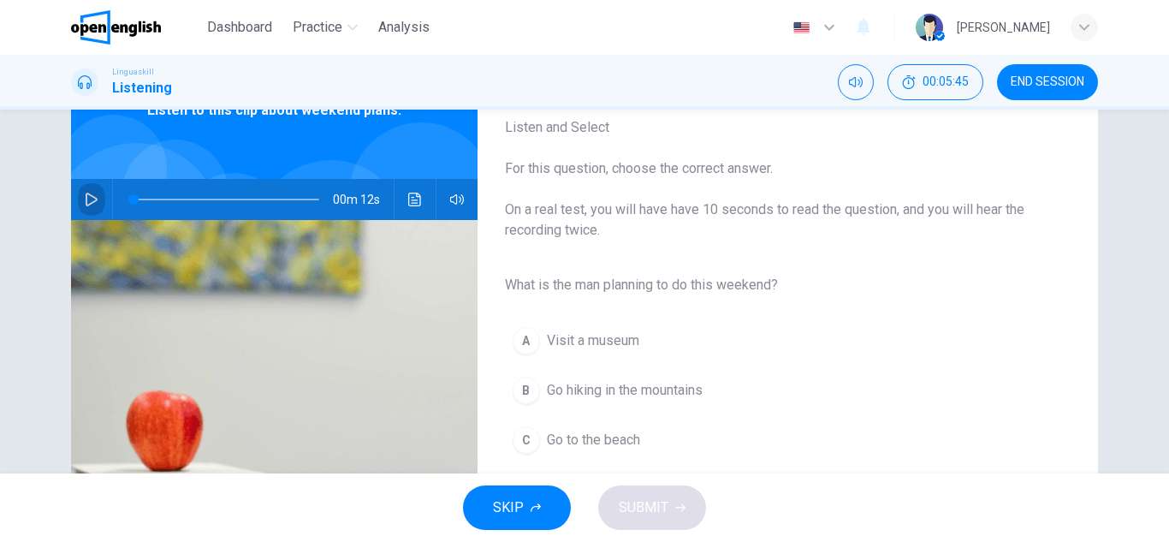
click at [85, 194] on icon "button" at bounding box center [92, 199] width 14 height 14
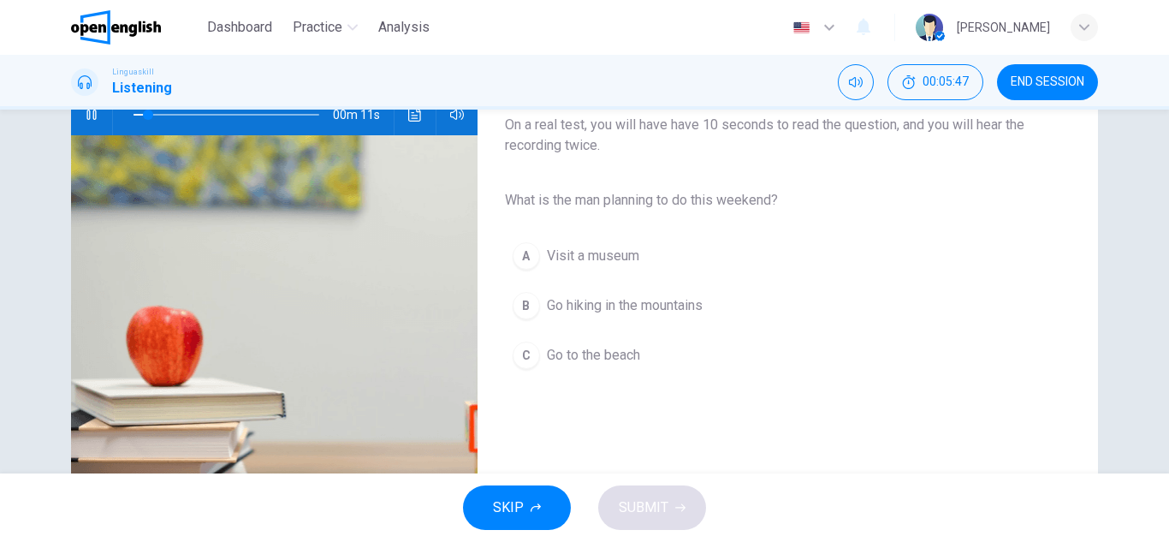
scroll to position [191, 0]
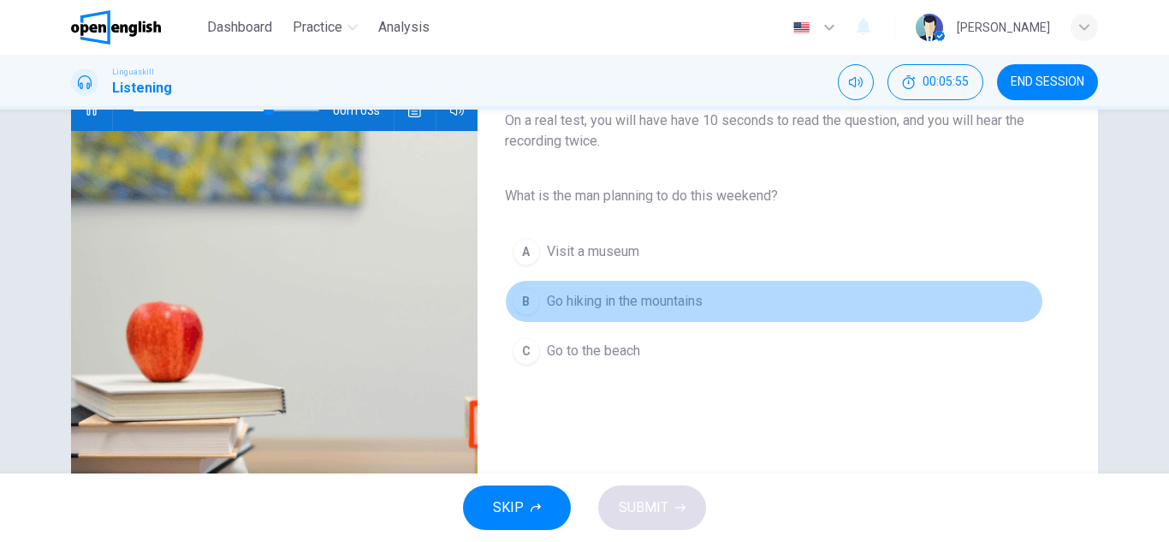
click at [700, 314] on button "B Go hiking in the mountains" at bounding box center [774, 301] width 538 height 43
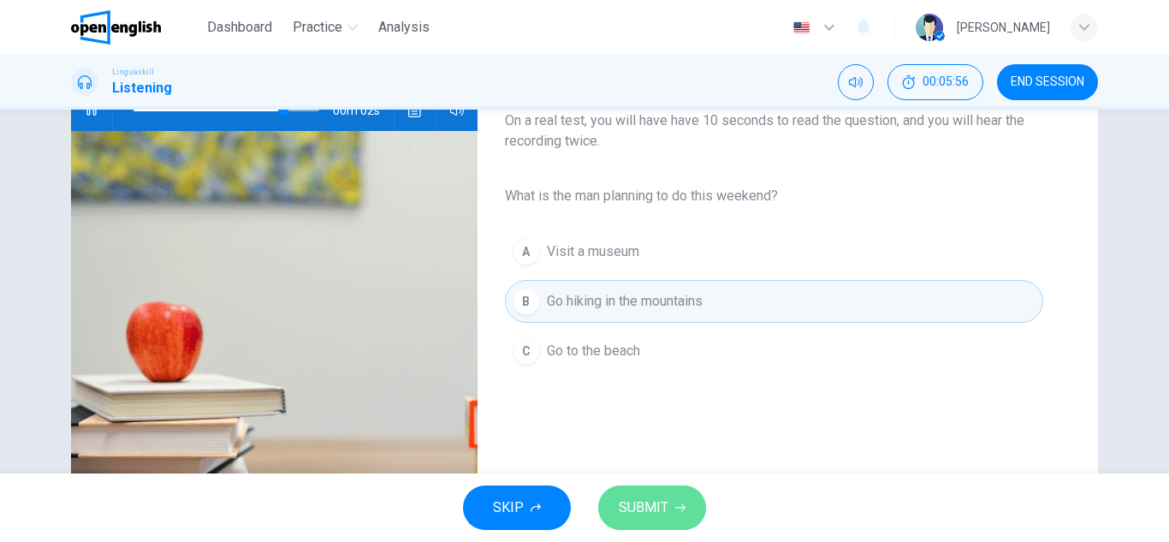
click at [635, 497] on span "SUBMIT" at bounding box center [644, 507] width 50 height 24
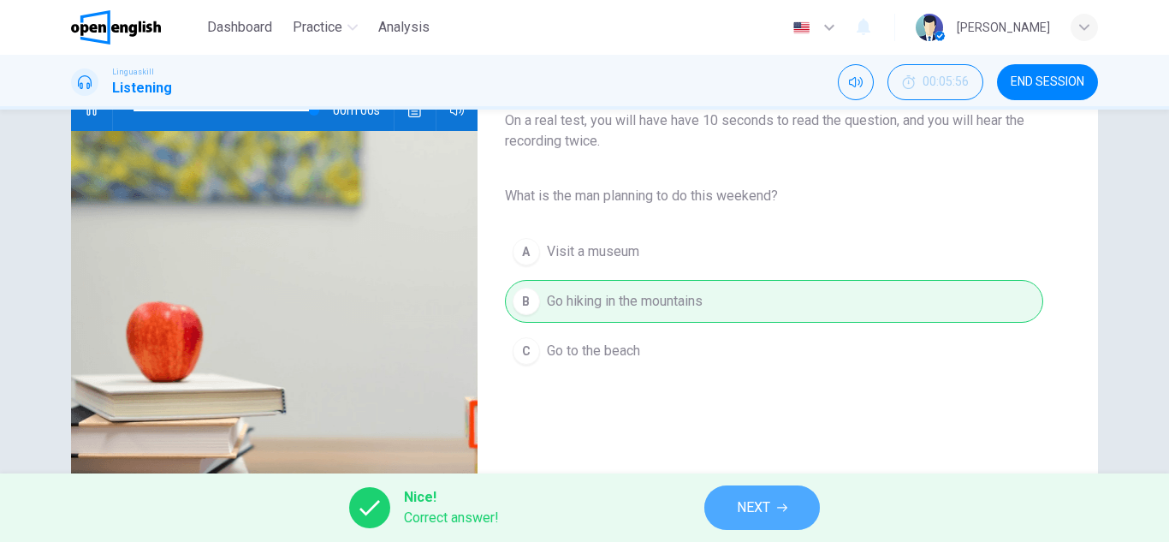
type input "*"
click at [737, 506] on span "NEXT" at bounding box center [753, 507] width 33 height 24
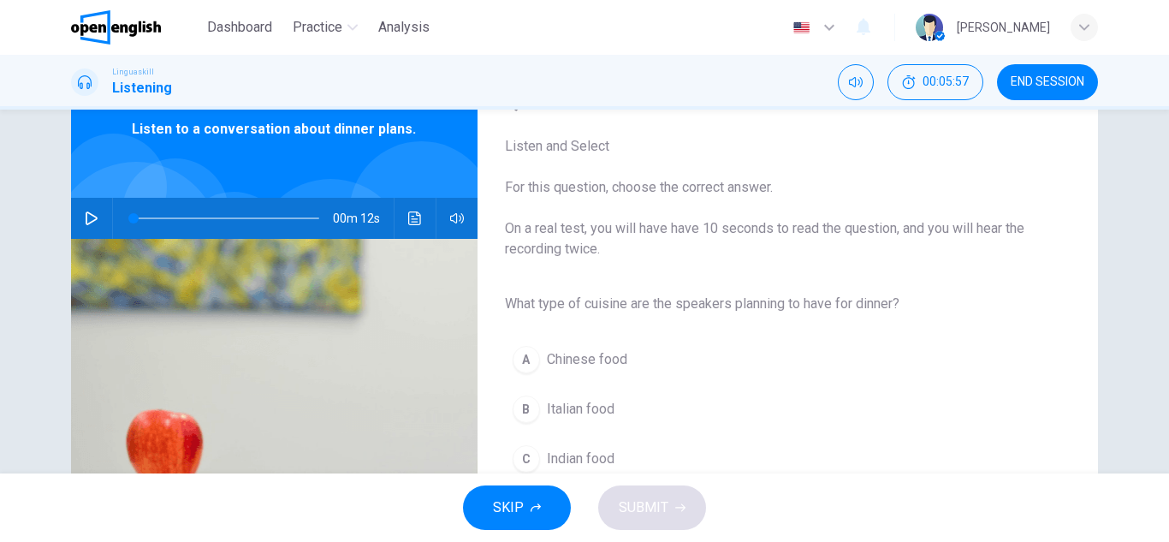
scroll to position [84, 0]
click at [88, 210] on button "button" at bounding box center [91, 217] width 27 height 41
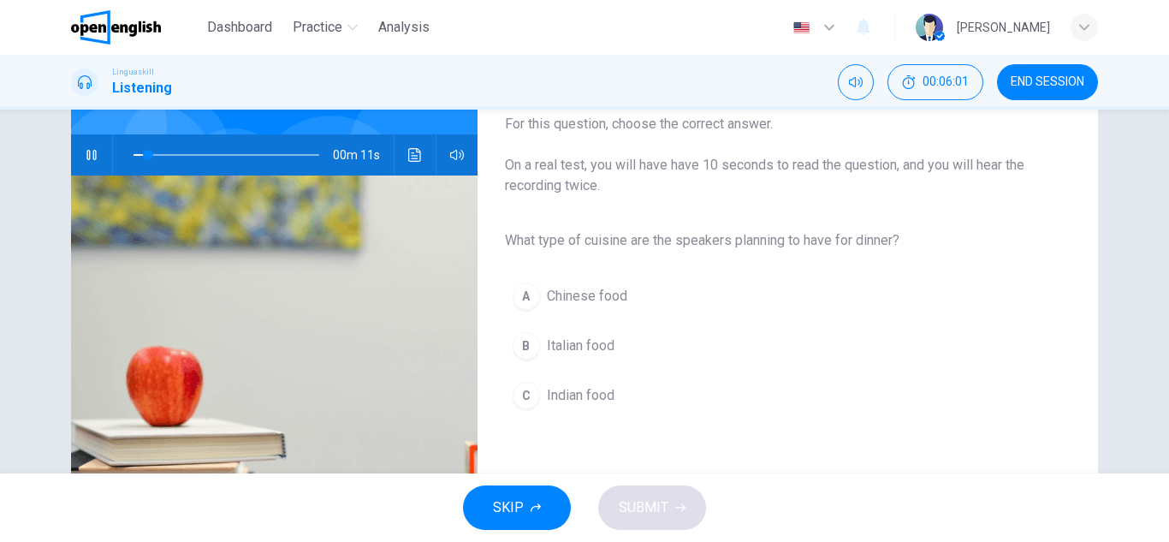
scroll to position [145, 0]
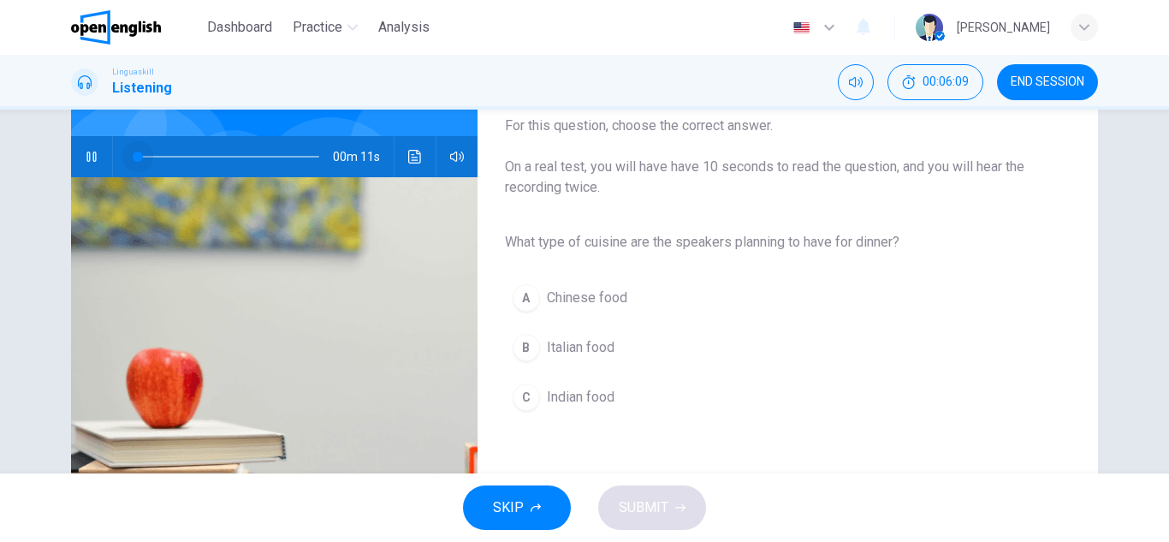
click at [133, 152] on span at bounding box center [226, 157] width 186 height 24
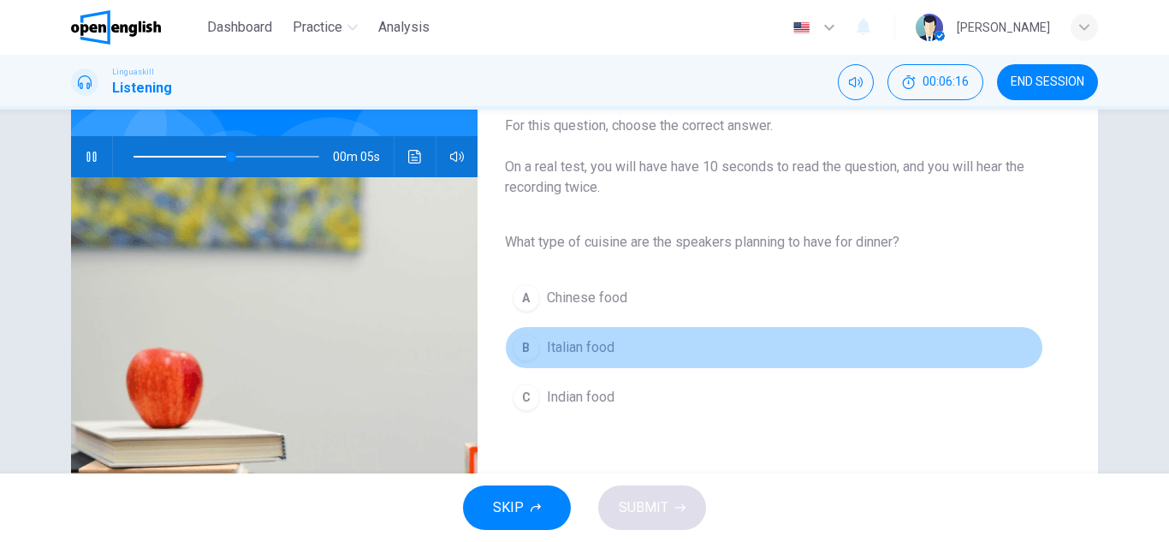
click at [542, 359] on button "B Italian food" at bounding box center [774, 347] width 538 height 43
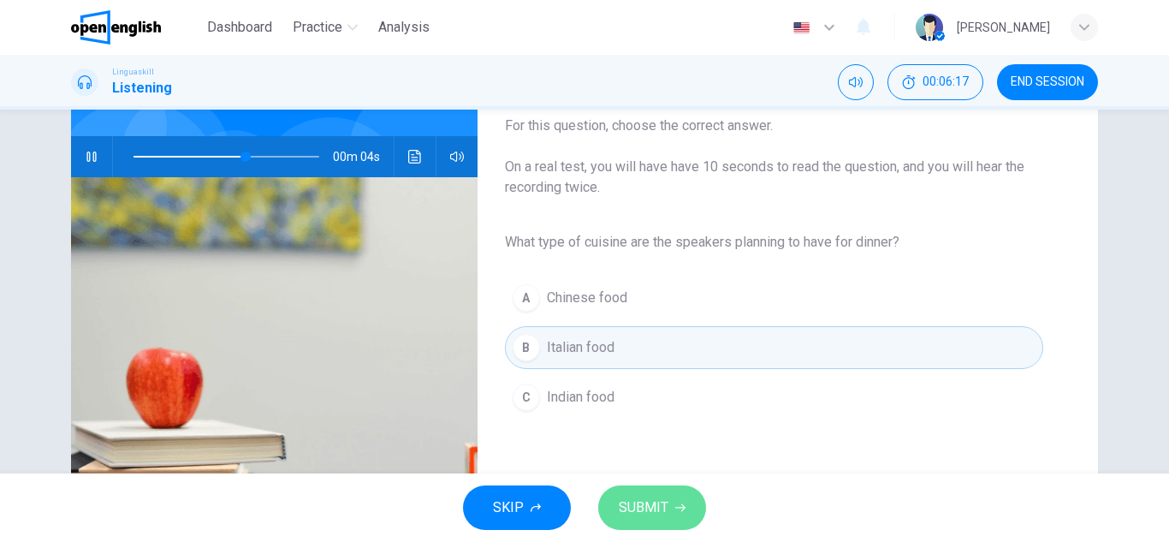
click at [649, 522] on button "SUBMIT" at bounding box center [652, 507] width 108 height 44
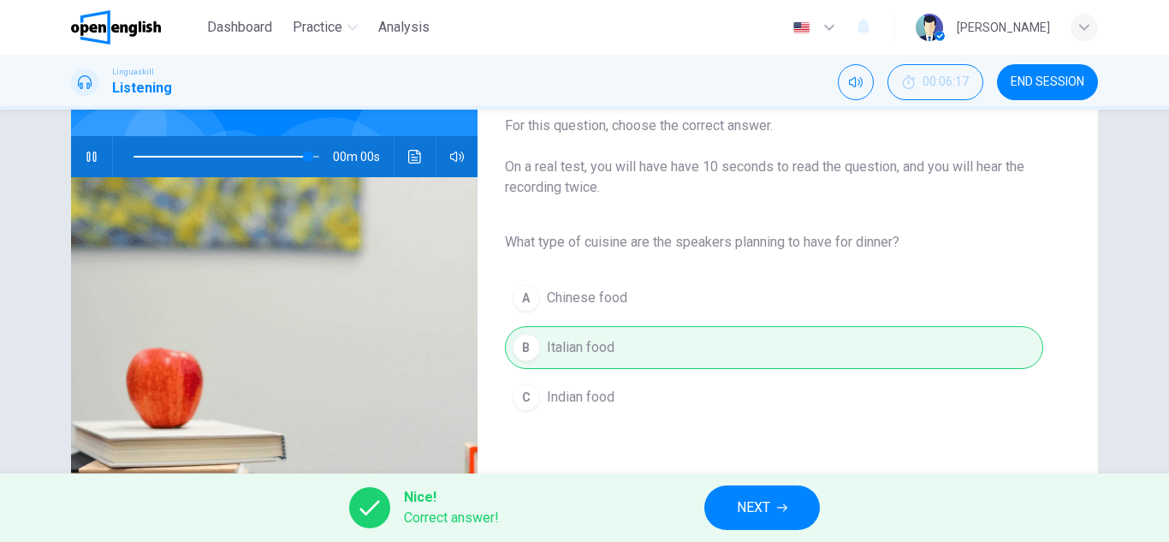
type input "*"
click at [777, 497] on button "NEXT" at bounding box center [761, 507] width 115 height 44
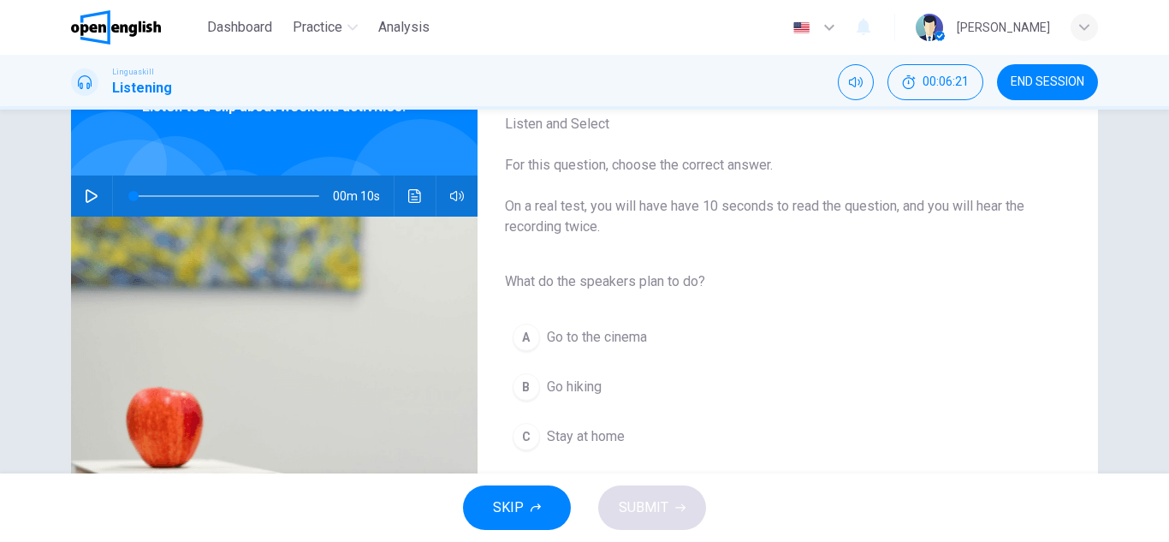
scroll to position [121, 0]
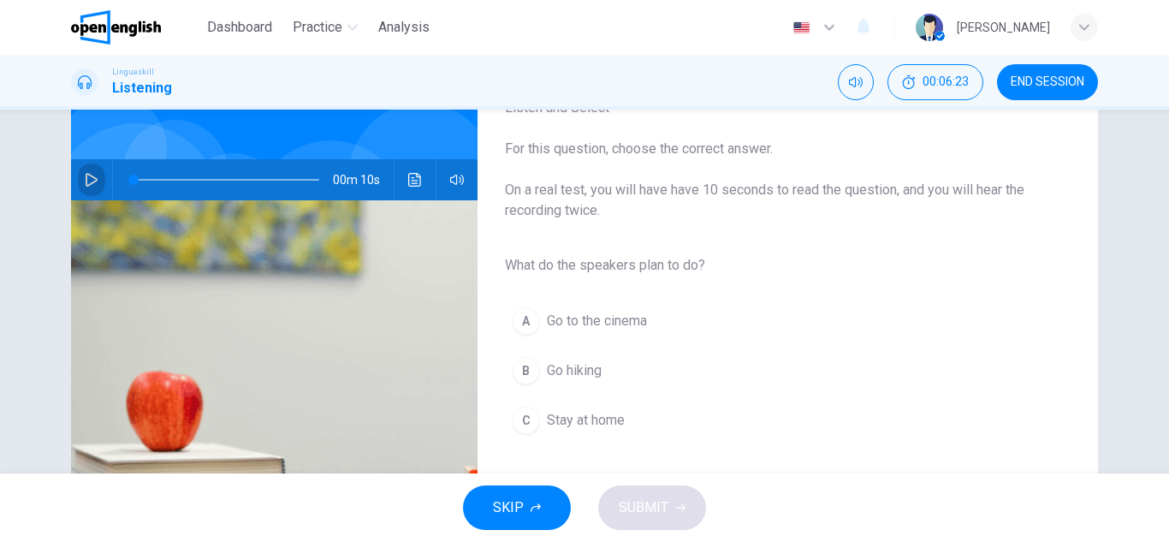
click at [78, 178] on button "button" at bounding box center [91, 179] width 27 height 41
type input "*"
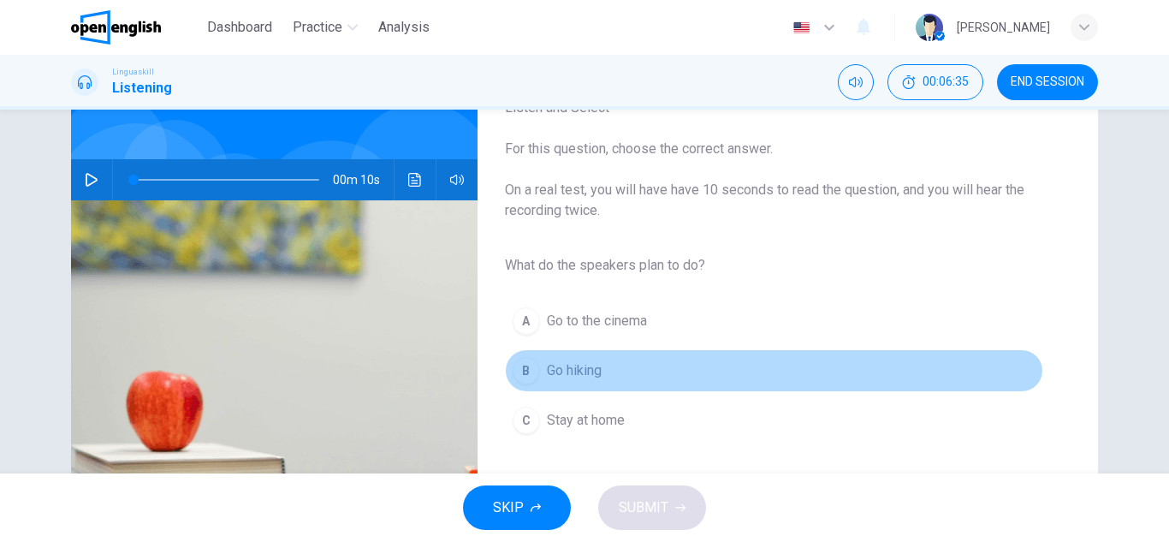
click at [567, 353] on button "B Go hiking" at bounding box center [774, 370] width 538 height 43
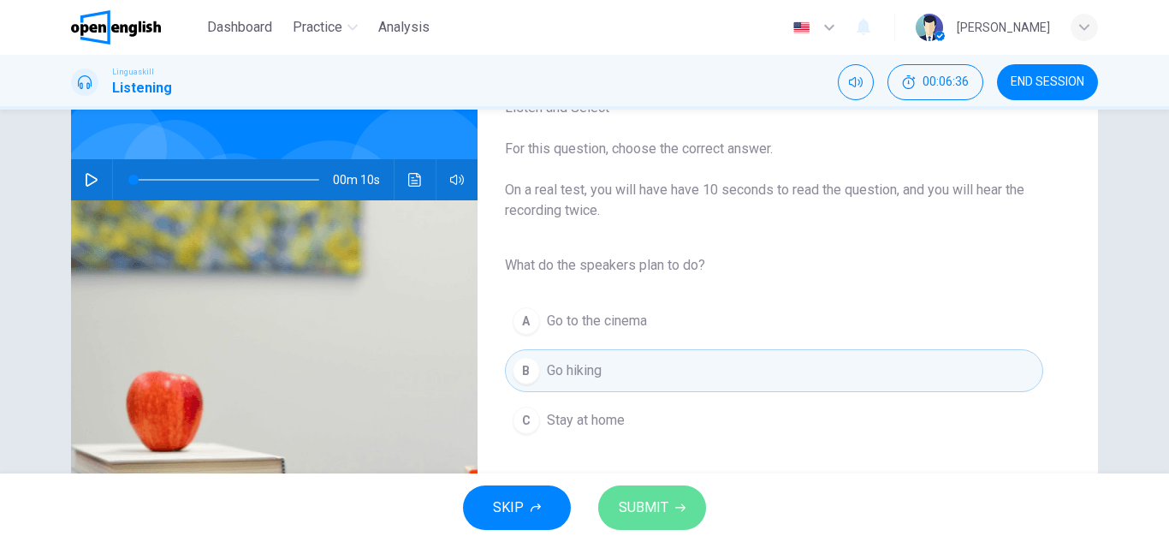
click at [649, 495] on button "SUBMIT" at bounding box center [652, 507] width 108 height 44
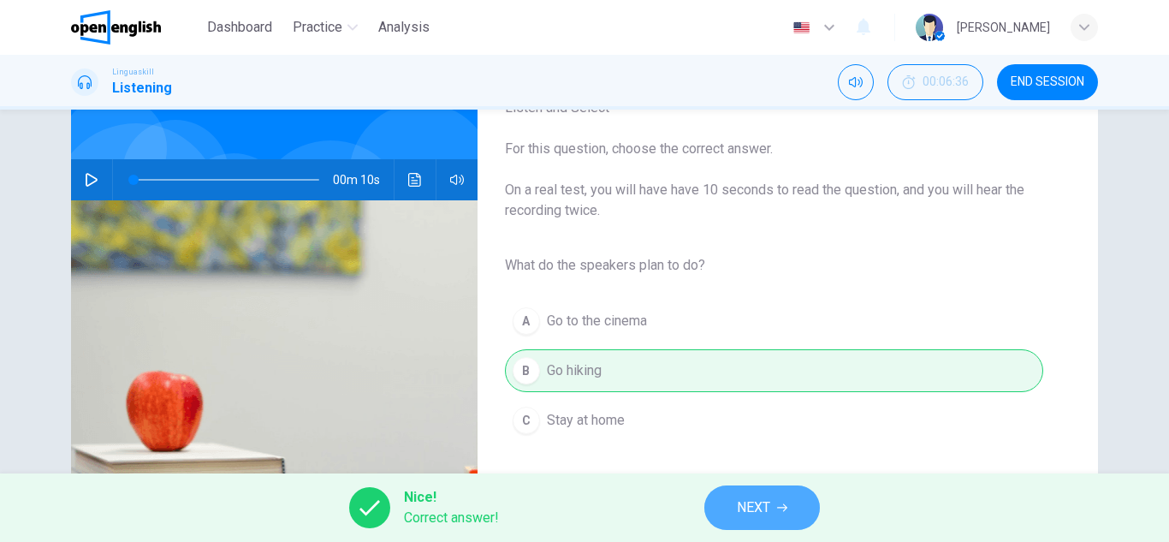
click at [806, 488] on button "NEXT" at bounding box center [761, 507] width 115 height 44
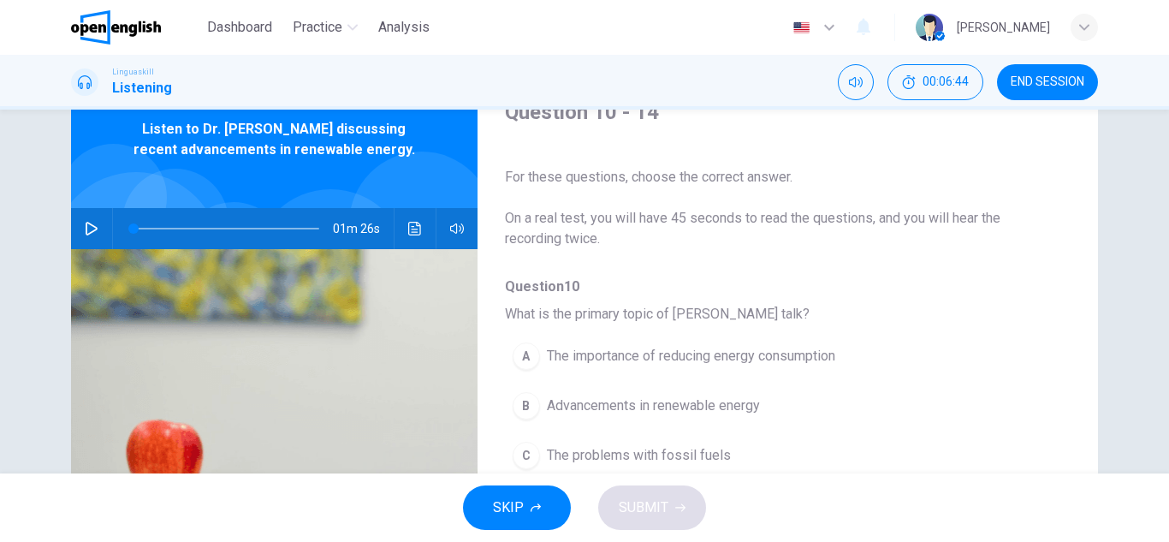
scroll to position [62, 0]
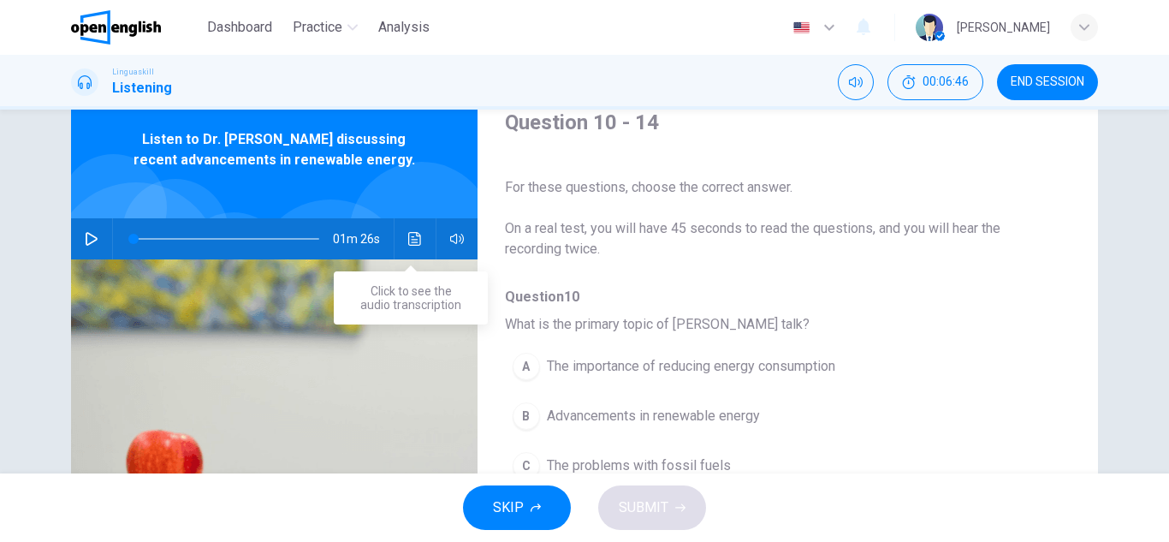
click at [401, 240] on button "Click to see the audio transcription" at bounding box center [414, 238] width 27 height 41
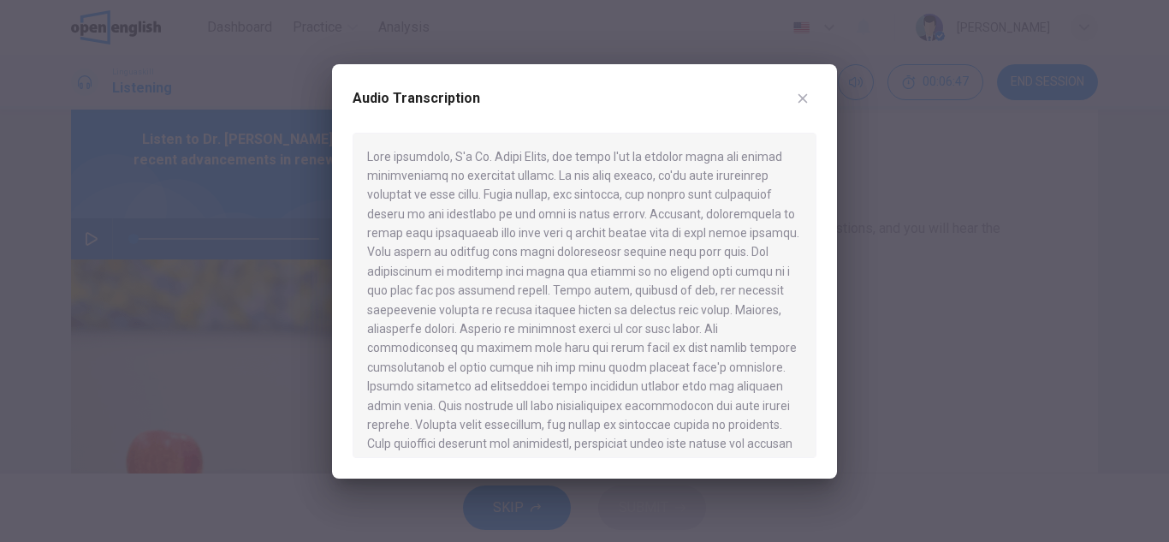
click at [77, 253] on div at bounding box center [584, 271] width 1169 height 542
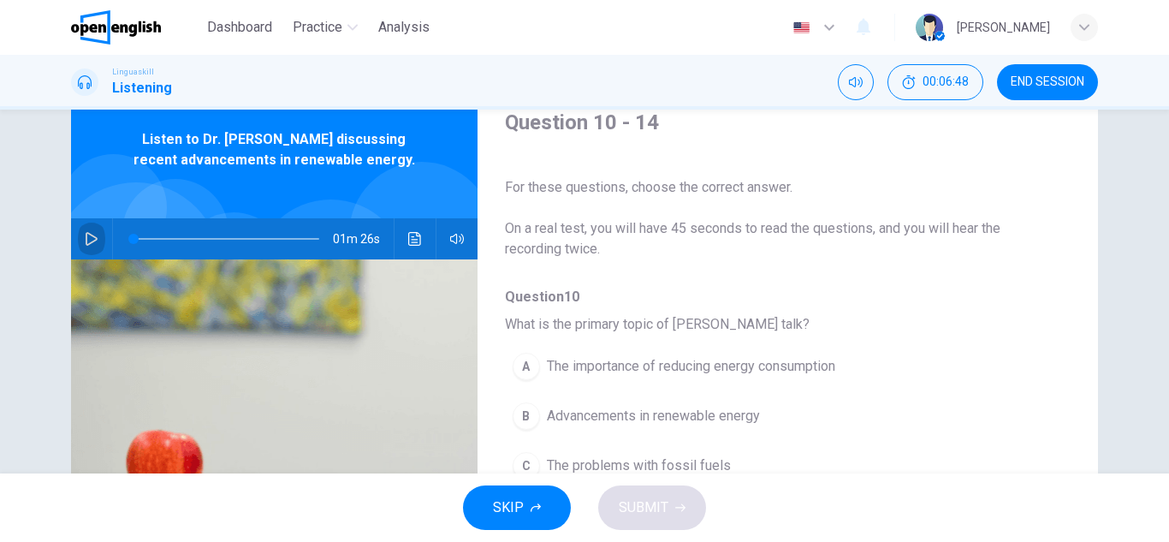
click at [78, 227] on button "button" at bounding box center [91, 238] width 27 height 41
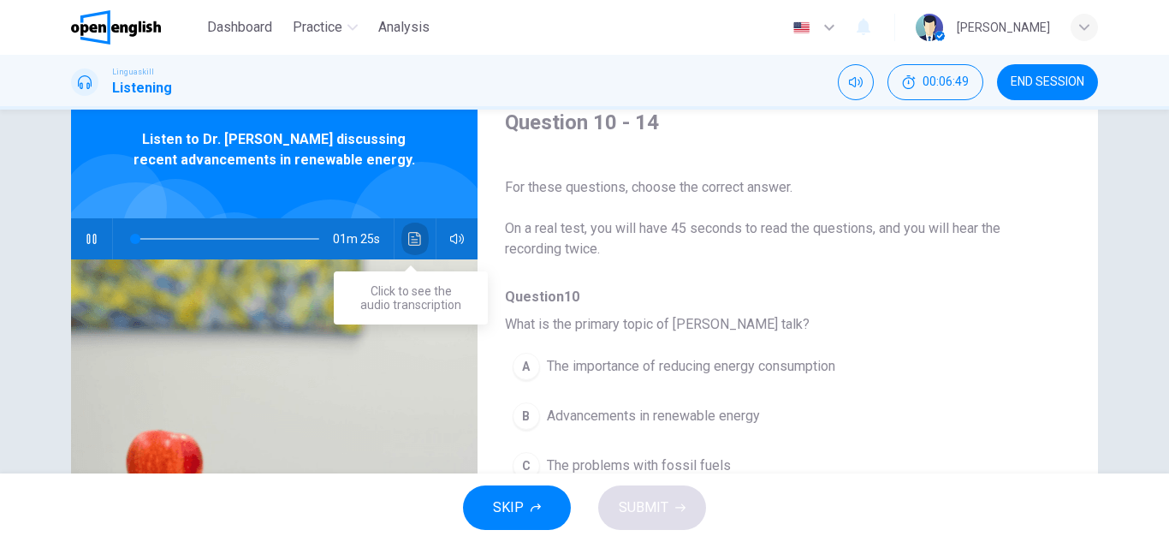
click at [401, 241] on button "Click to see the audio transcription" at bounding box center [414, 238] width 27 height 41
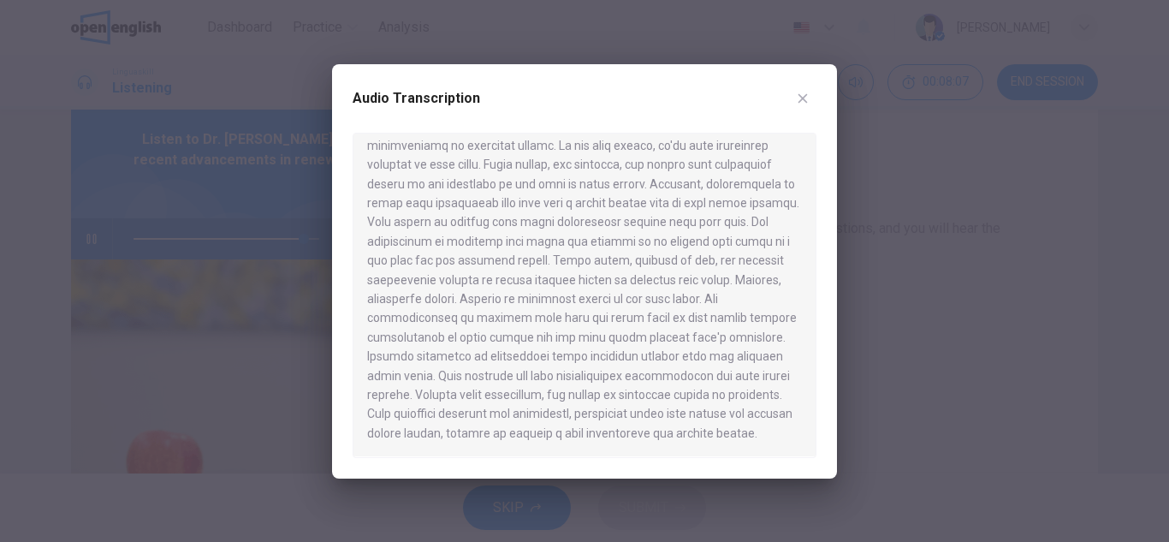
scroll to position [49, 0]
type input "*"
click at [805, 105] on button "button" at bounding box center [802, 98] width 27 height 27
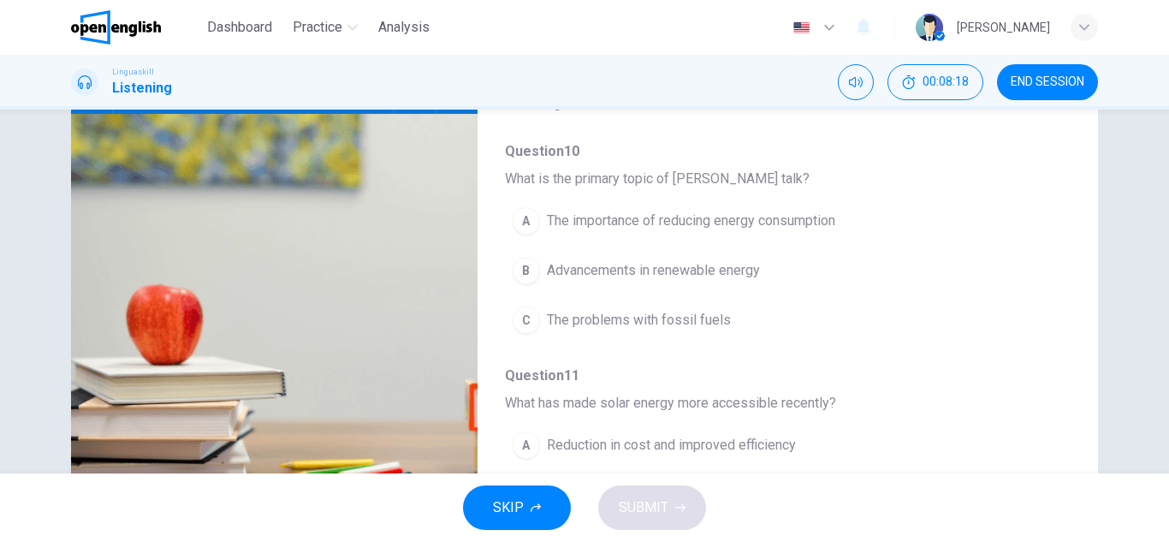
scroll to position [209, 0]
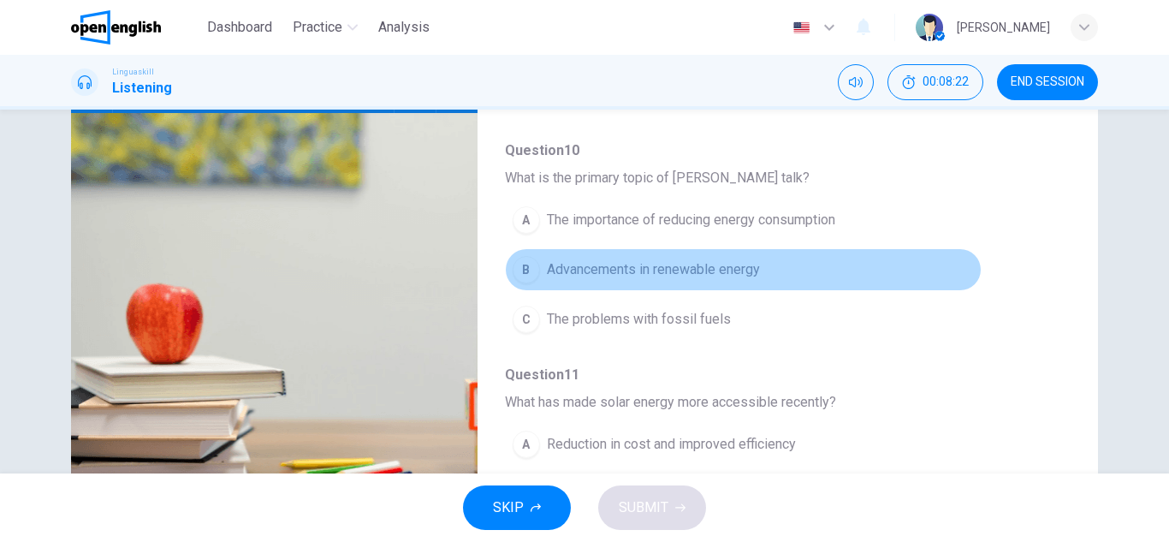
click at [751, 262] on span "Advancements in renewable energy" at bounding box center [653, 269] width 213 height 21
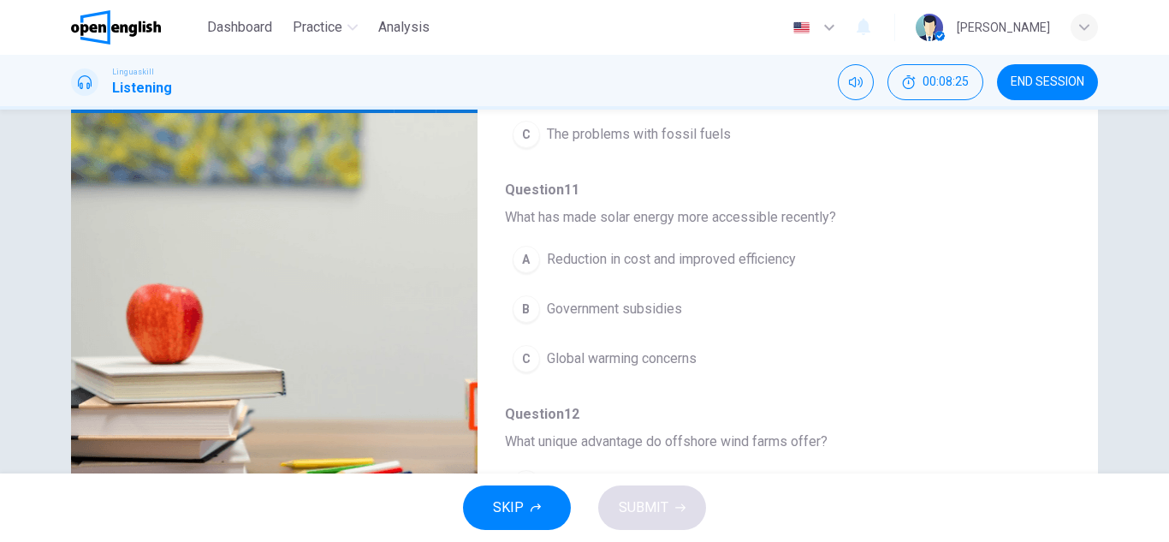
scroll to position [186, 0]
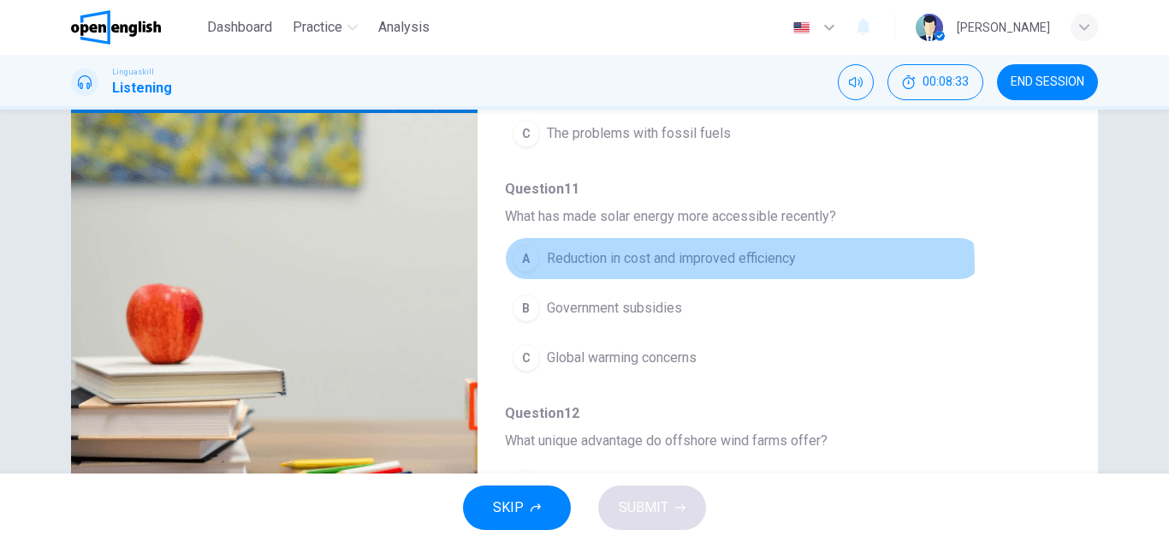
click at [694, 265] on span "Reduction in cost and improved efficiency" at bounding box center [671, 258] width 249 height 21
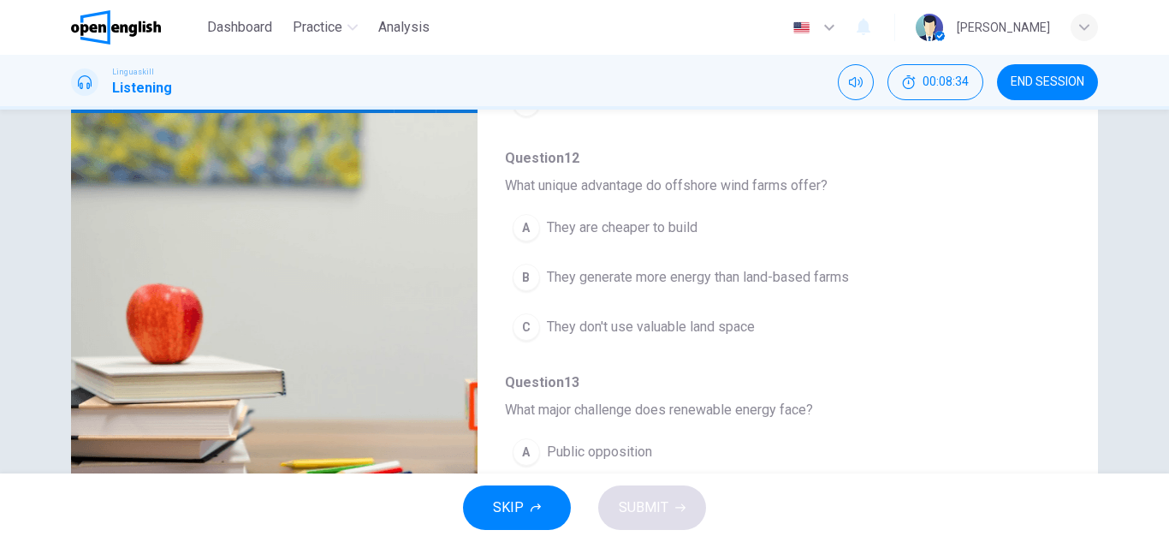
scroll to position [443, 0]
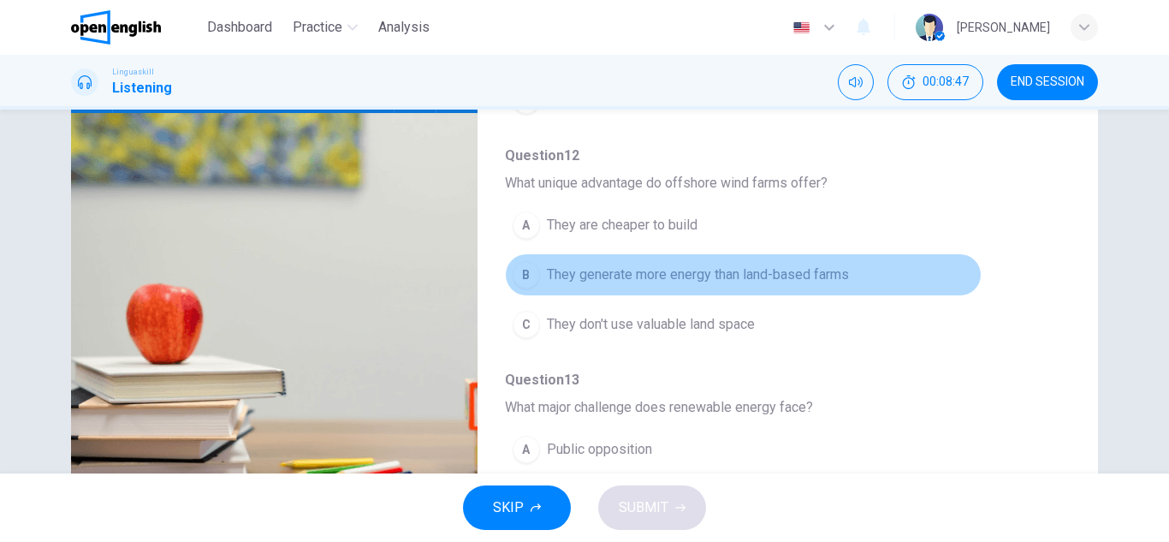
click at [790, 281] on span "They generate more energy than land-based farms" at bounding box center [698, 274] width 302 height 21
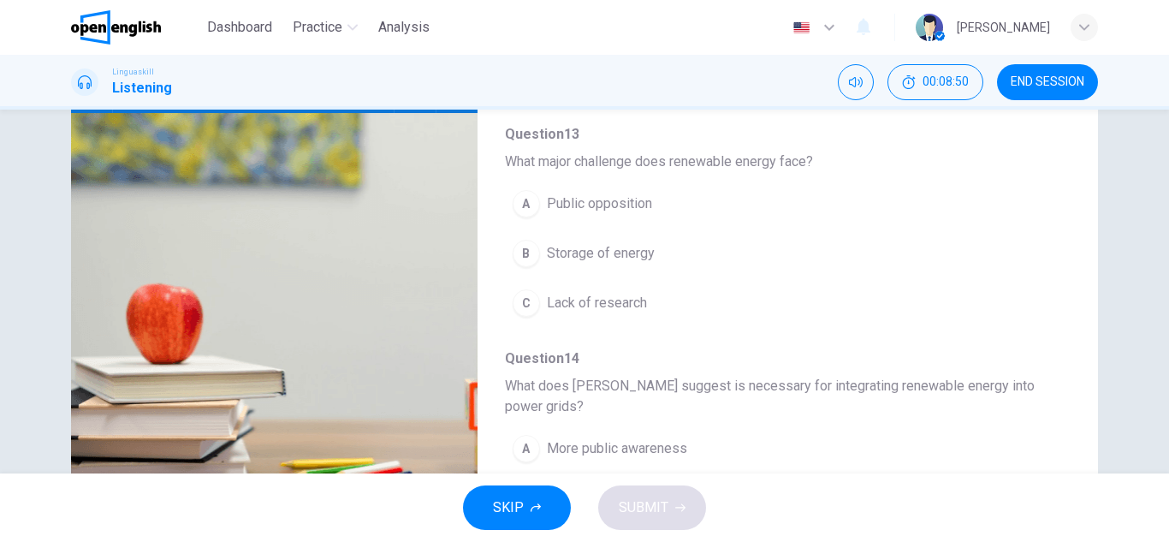
scroll to position [688, 0]
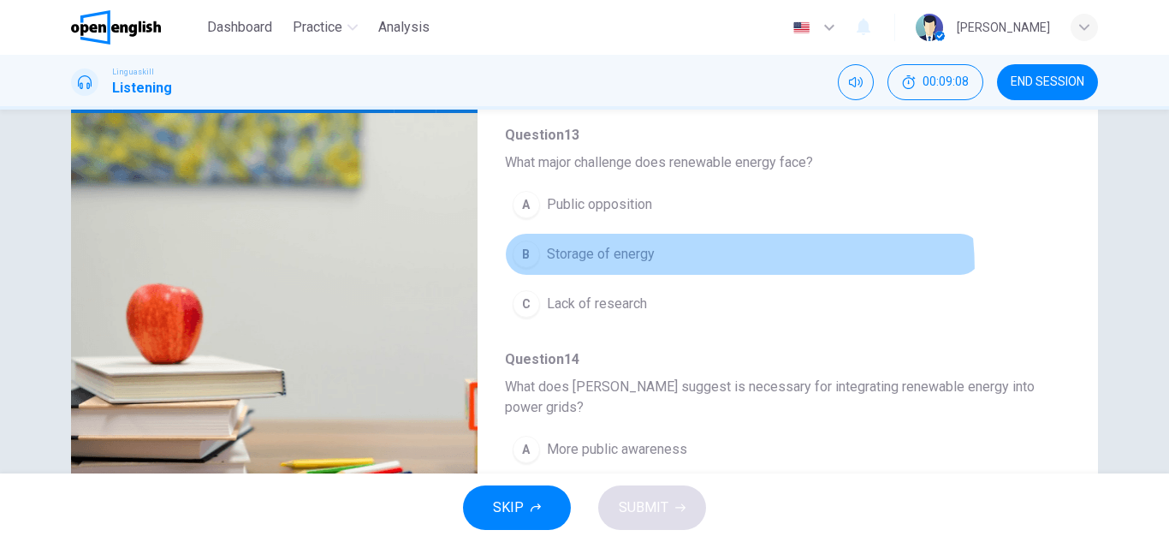
click at [620, 271] on button "B Storage of energy" at bounding box center [743, 254] width 477 height 43
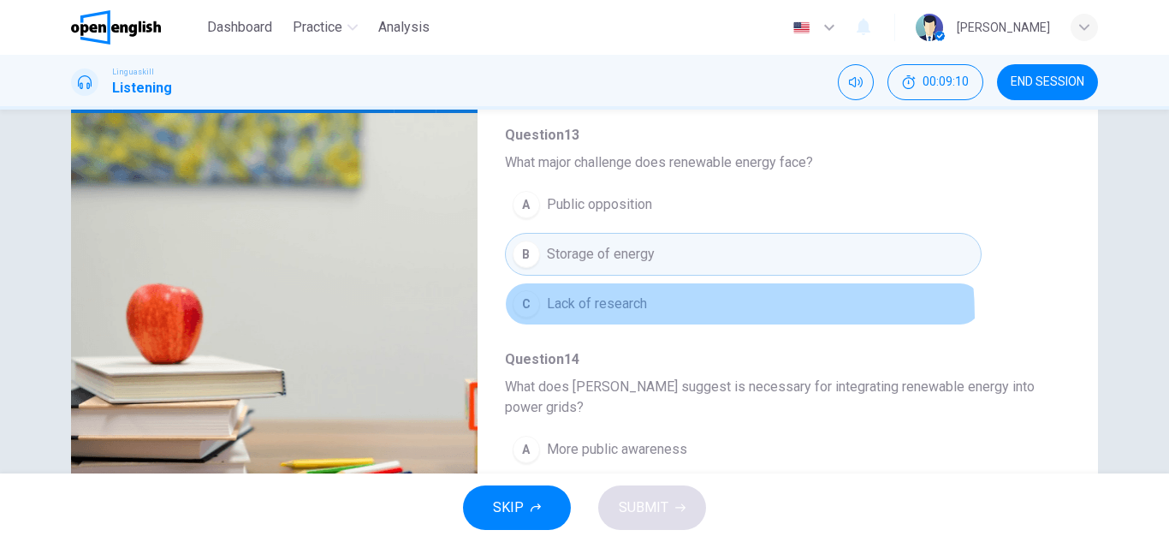
click at [620, 317] on button "C Lack of research" at bounding box center [743, 303] width 477 height 43
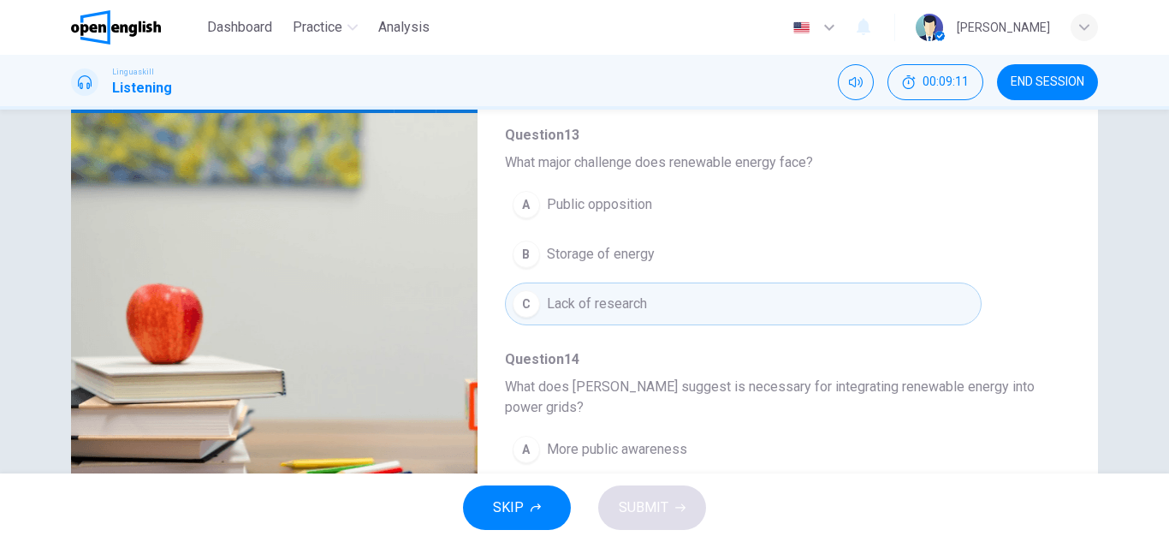
click at [719, 338] on div "Question 10 What is the primary topic of [PERSON_NAME] talk? A The importance o…" at bounding box center [774, 12] width 538 height 1121
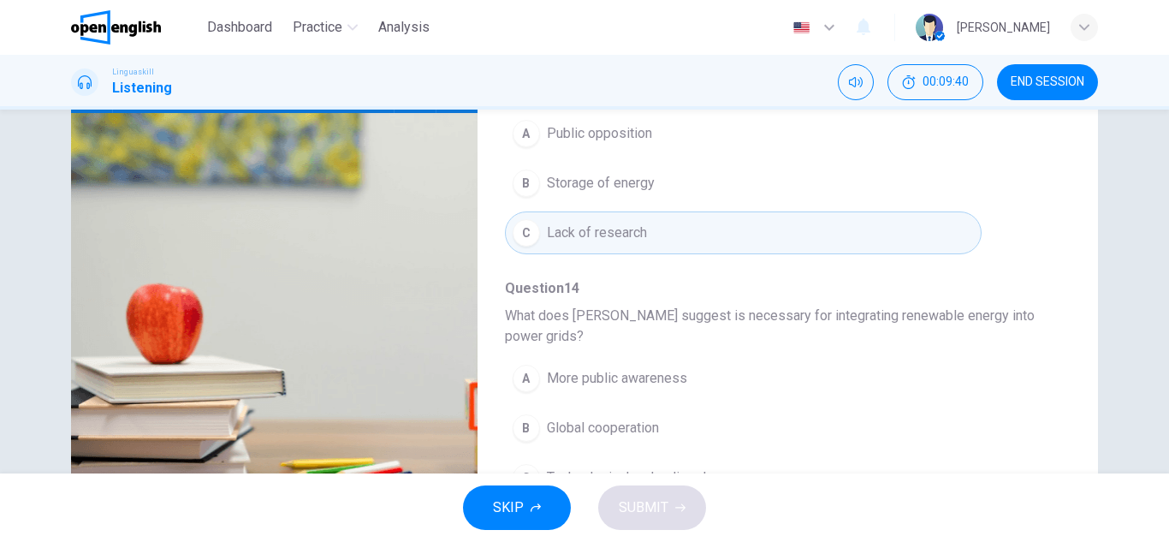
scroll to position [299, 0]
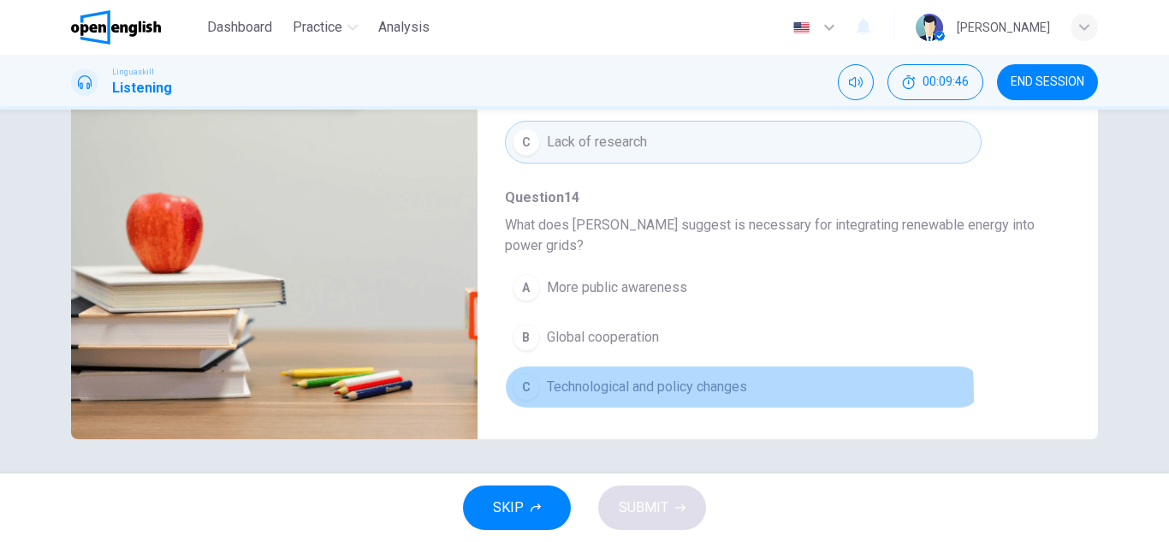
click at [619, 394] on span "Technological and policy changes" at bounding box center [647, 386] width 200 height 21
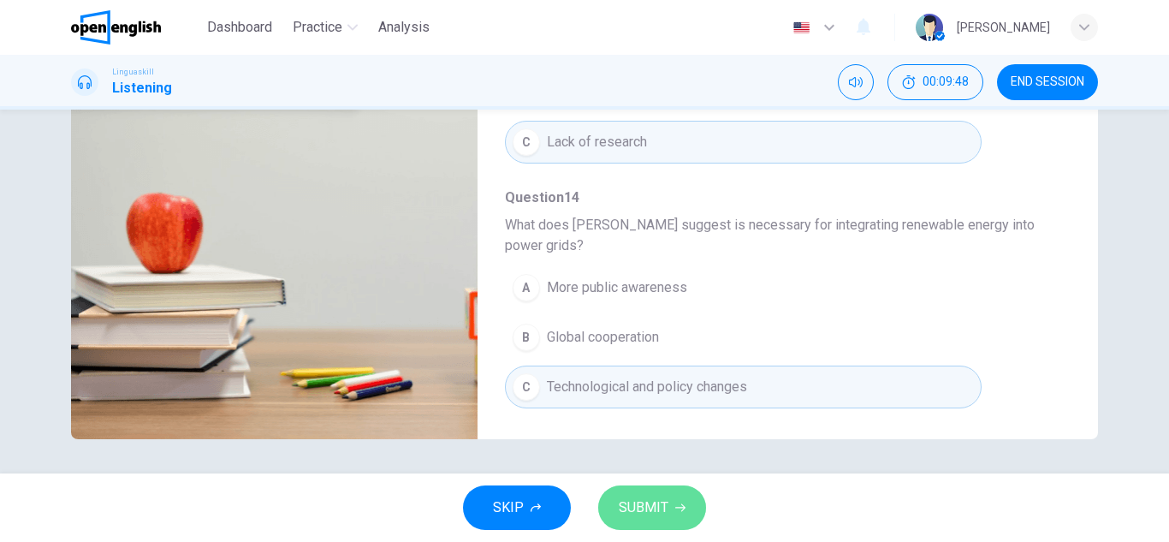
click at [660, 503] on span "SUBMIT" at bounding box center [644, 507] width 50 height 24
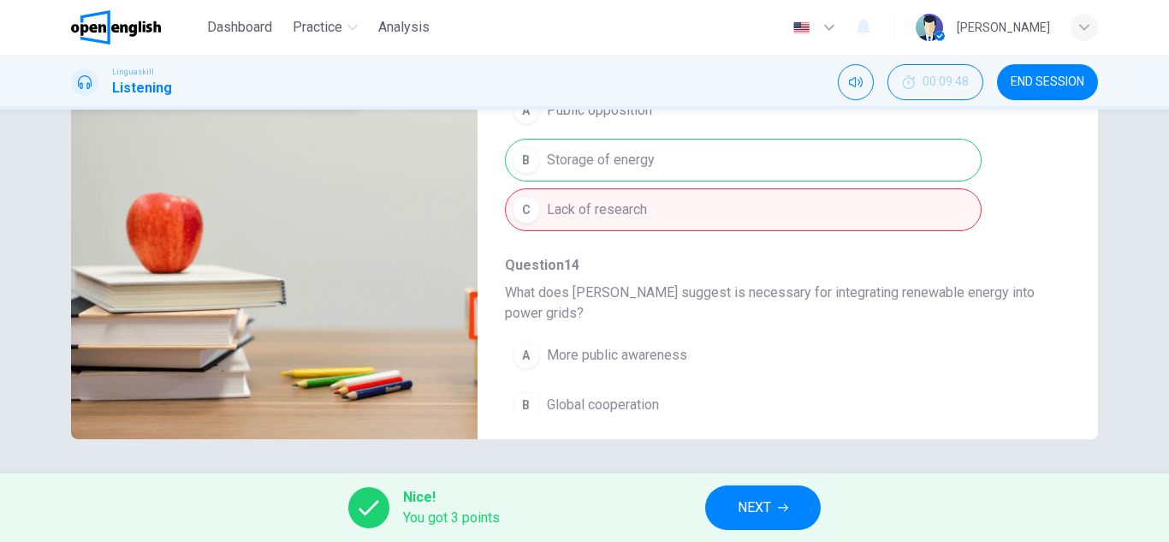
scroll to position [759, 0]
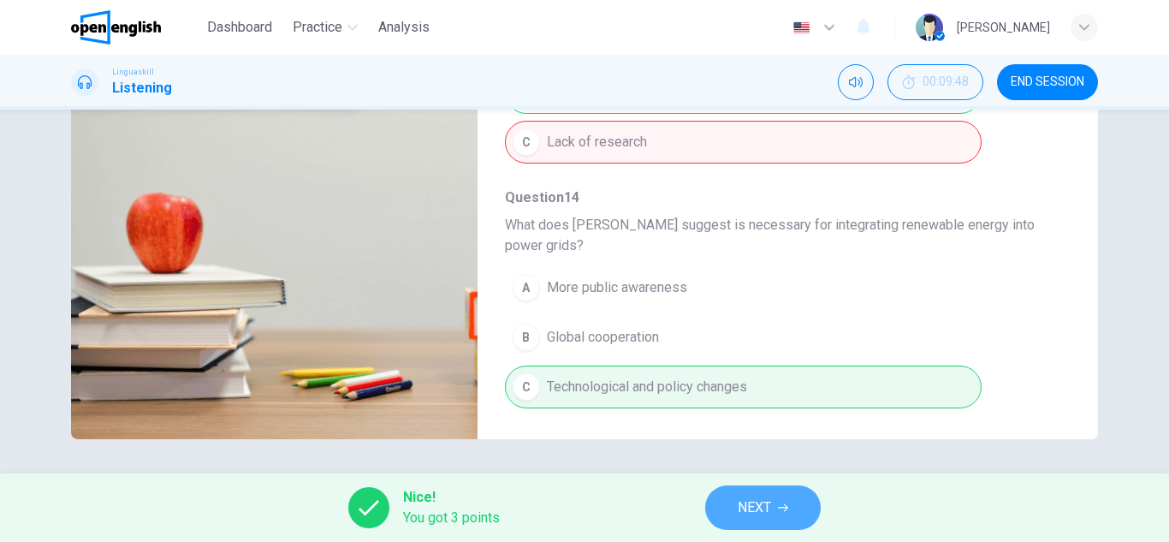
click at [729, 500] on button "NEXT" at bounding box center [762, 507] width 115 height 44
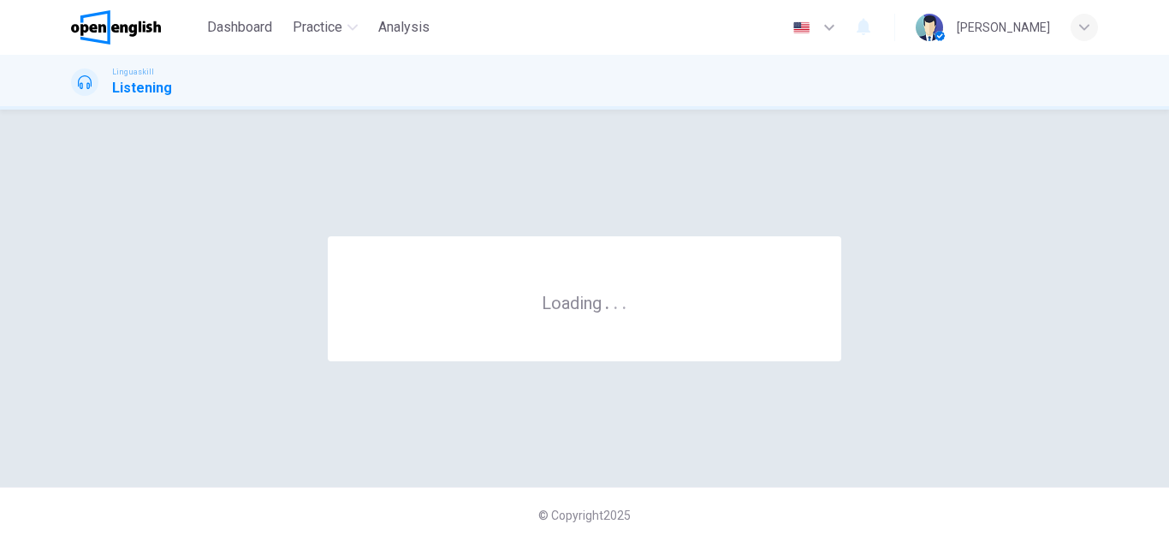
scroll to position [0, 0]
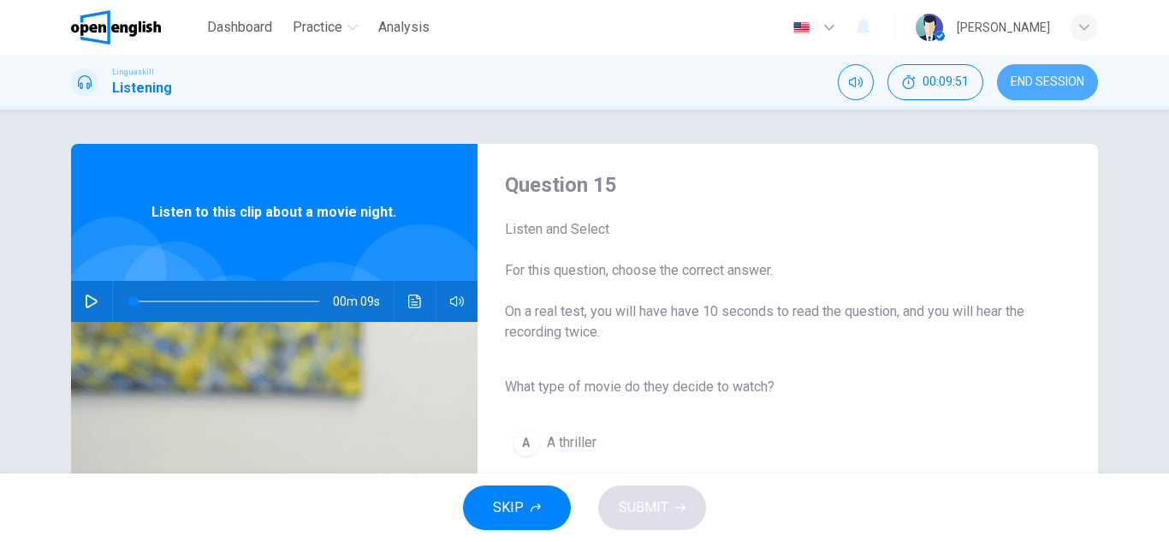
click at [1042, 86] on span "END SESSION" at bounding box center [1047, 82] width 74 height 14
